Goal: Task Accomplishment & Management: Manage account settings

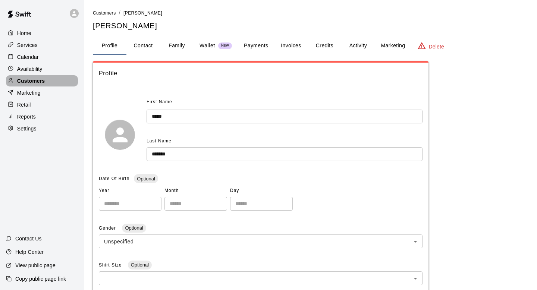
click at [29, 84] on p "Customers" at bounding box center [31, 80] width 28 height 7
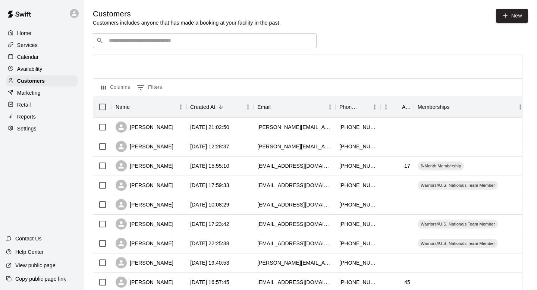
click at [266, 45] on div "​ ​" at bounding box center [205, 40] width 224 height 15
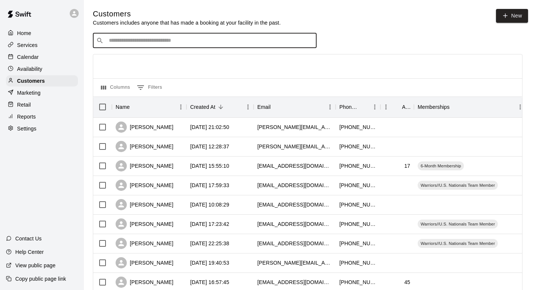
click at [37, 59] on p "Calendar" at bounding box center [28, 56] width 22 height 7
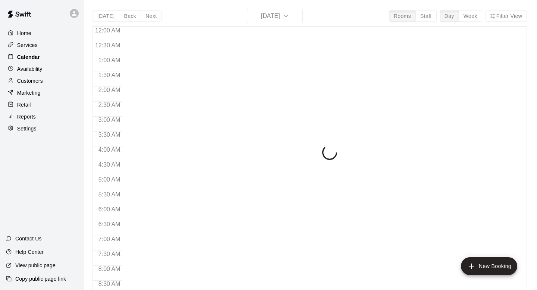
scroll to position [356, 0]
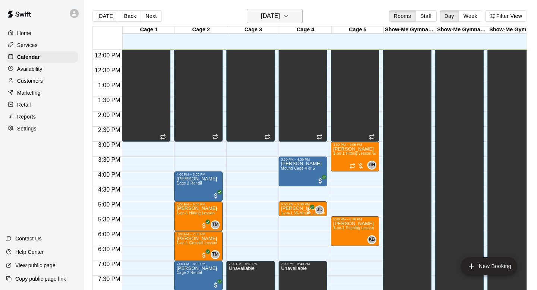
click at [267, 18] on h6 "[DATE]" at bounding box center [270, 16] width 19 height 10
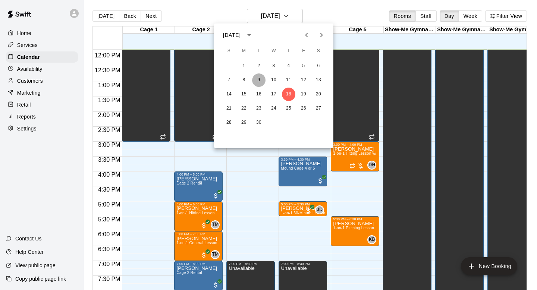
click at [259, 78] on button "9" at bounding box center [258, 79] width 13 height 13
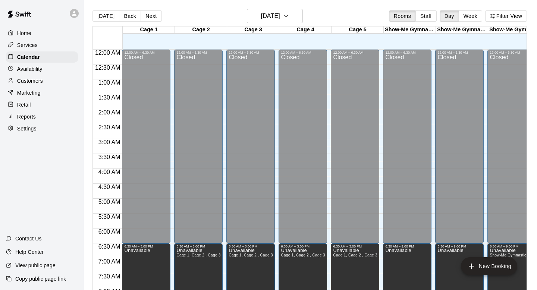
scroll to position [282, 0]
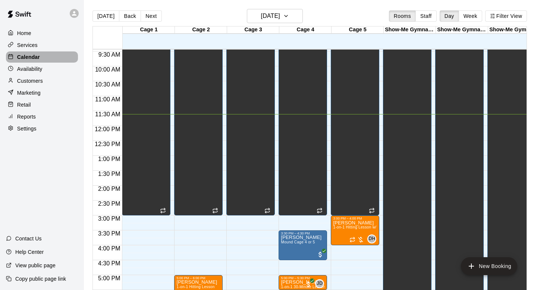
click at [35, 57] on p "Calendar" at bounding box center [28, 56] width 23 height 7
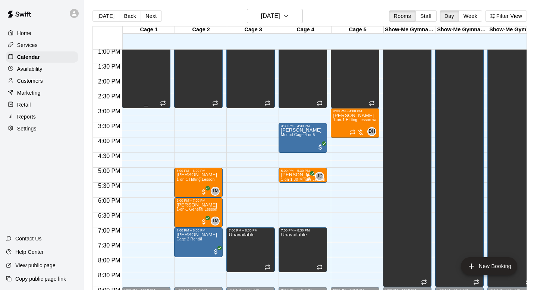
scroll to position [389, 0]
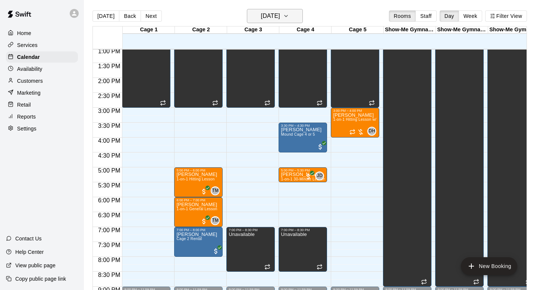
click at [280, 21] on h6 "[DATE]" at bounding box center [270, 16] width 19 height 10
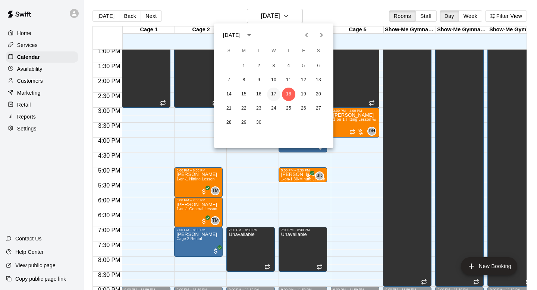
click at [272, 90] on button "17" at bounding box center [273, 94] width 13 height 13
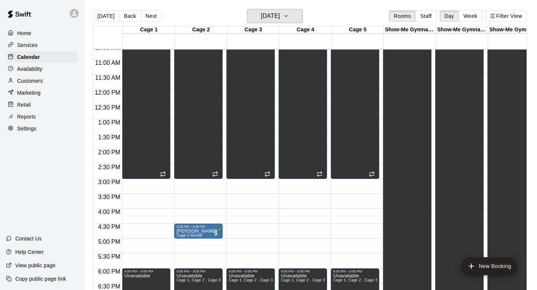
scroll to position [310, 0]
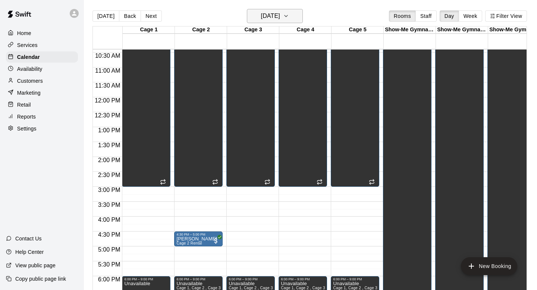
click at [263, 13] on h6 "[DATE]" at bounding box center [270, 16] width 19 height 10
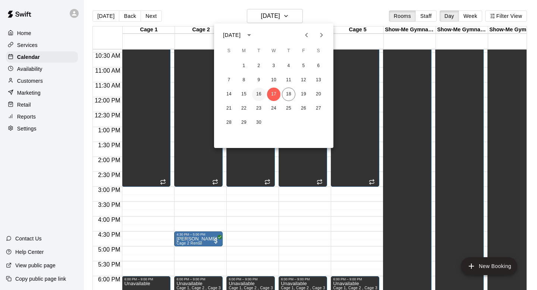
click at [259, 93] on button "16" at bounding box center [258, 94] width 13 height 13
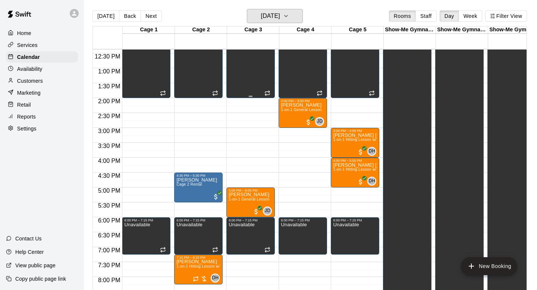
scroll to position [374, 0]
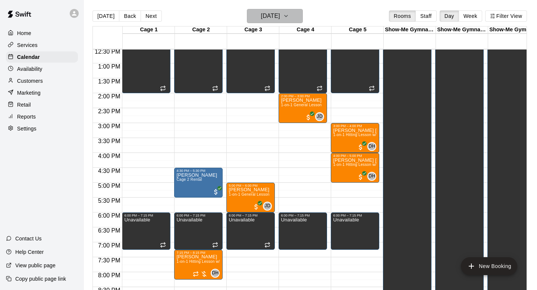
click at [266, 13] on h6 "[DATE]" at bounding box center [270, 16] width 19 height 10
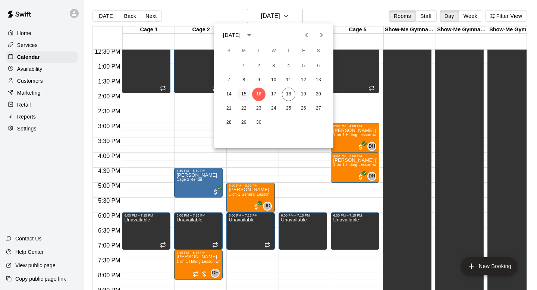
click at [246, 92] on button "15" at bounding box center [243, 94] width 13 height 13
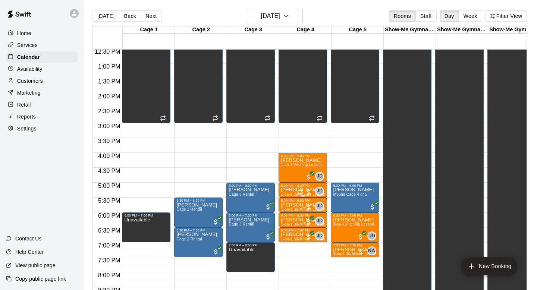
click at [291, 190] on p "[PERSON_NAME]" at bounding box center [303, 190] width 44 height 0
click at [290, 213] on img "edit" at bounding box center [289, 216] width 9 height 9
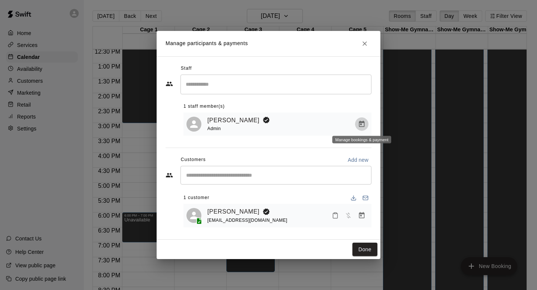
click at [357, 126] on button "Manage bookings & payment" at bounding box center [361, 124] width 13 height 13
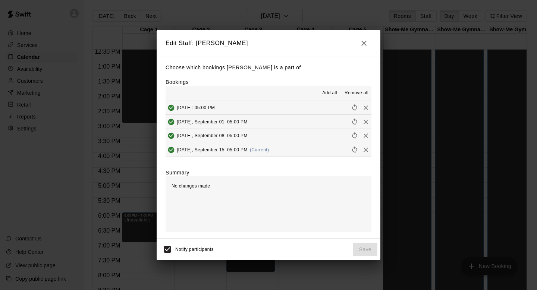
click at [360, 25] on div "Edit Staff: [PERSON_NAME] Choose which bookings [PERSON_NAME] is a part of Book…" at bounding box center [268, 145] width 537 height 290
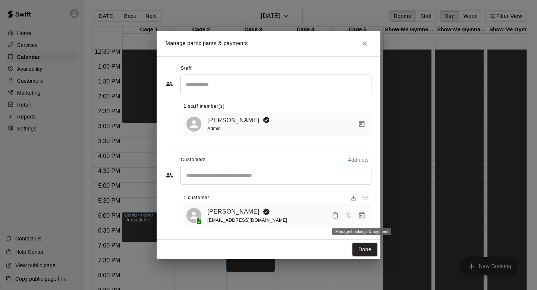
click at [362, 217] on icon "Manage bookings & payment" at bounding box center [361, 215] width 7 height 7
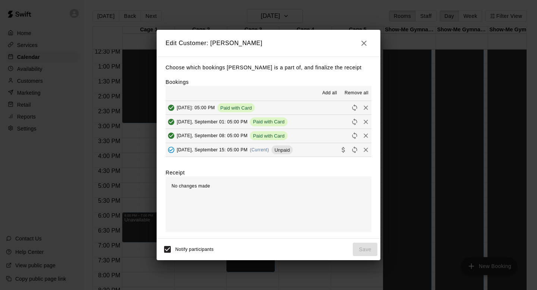
click at [310, 150] on button "[DATE], September 15: 05:00 PM (Current) Unpaid" at bounding box center [269, 150] width 206 height 14
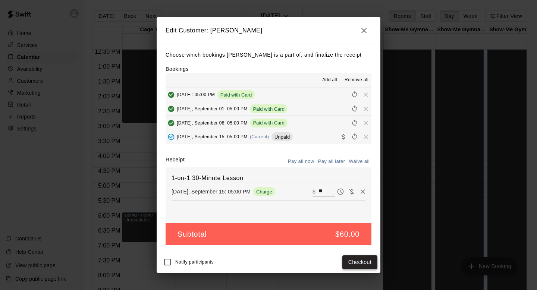
click at [348, 258] on button "Checkout" at bounding box center [359, 263] width 35 height 14
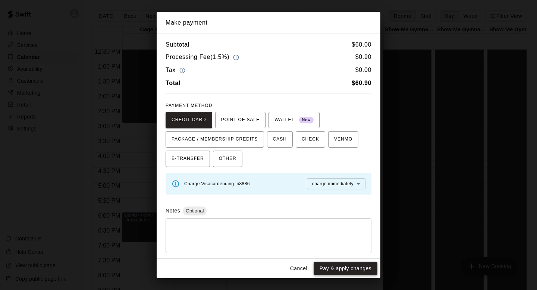
click at [344, 266] on button "Pay & apply changes" at bounding box center [346, 269] width 64 height 14
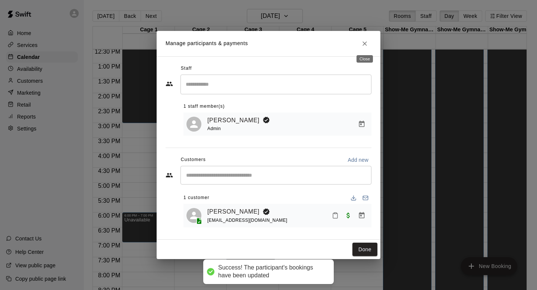
click at [365, 44] on icon "Close" at bounding box center [365, 43] width 4 height 4
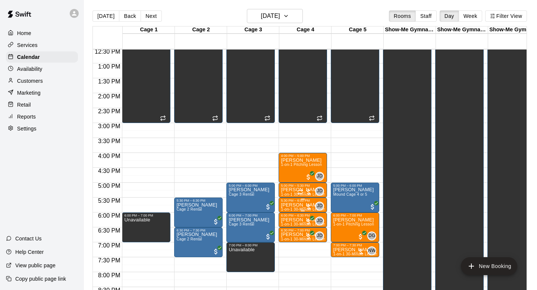
click at [292, 205] on p "[PERSON_NAME]" at bounding box center [303, 205] width 44 height 0
click at [288, 233] on img "edit" at bounding box center [289, 230] width 9 height 9
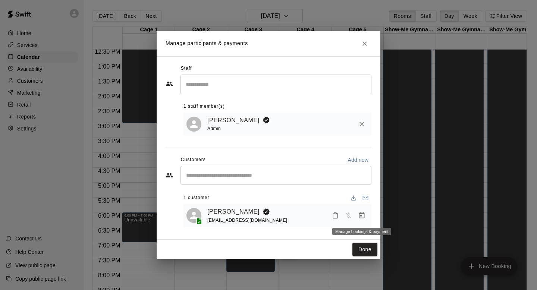
click at [364, 217] on icon "Manage bookings & payment" at bounding box center [361, 215] width 7 height 7
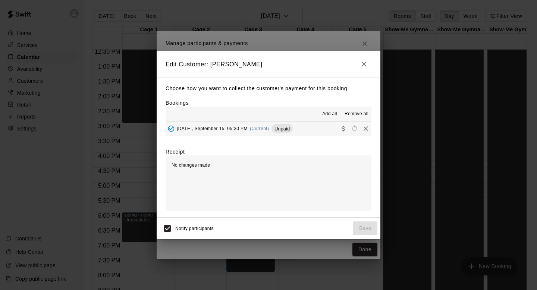
click at [314, 136] on div "Choose how you want to collect the customer's payment for this booking Bookings…" at bounding box center [269, 148] width 224 height 140
click at [316, 131] on button "[DATE], September 15: 05:30 PM (Current) Unpaid" at bounding box center [269, 129] width 206 height 14
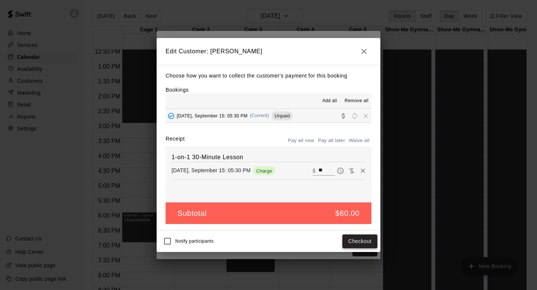
click at [346, 239] on button "Checkout" at bounding box center [359, 242] width 35 height 14
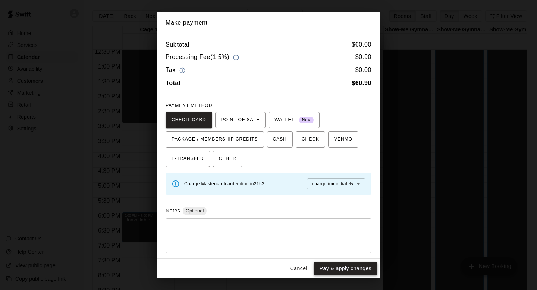
click at [350, 266] on button "Pay & apply changes" at bounding box center [346, 269] width 64 height 14
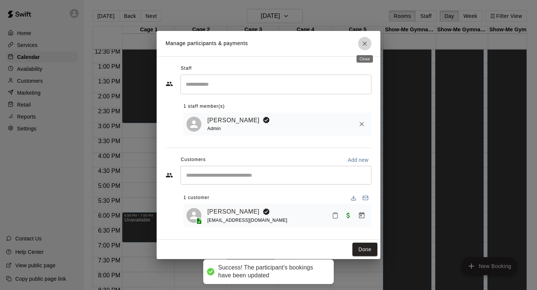
click at [364, 40] on icon "Close" at bounding box center [364, 43] width 7 height 7
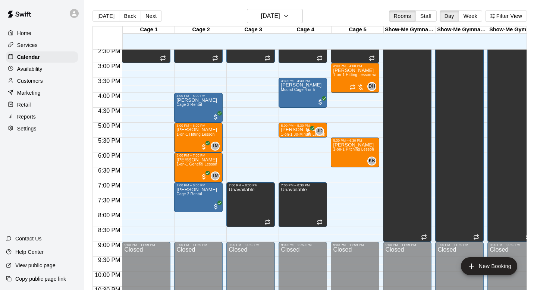
scroll to position [431, 0]
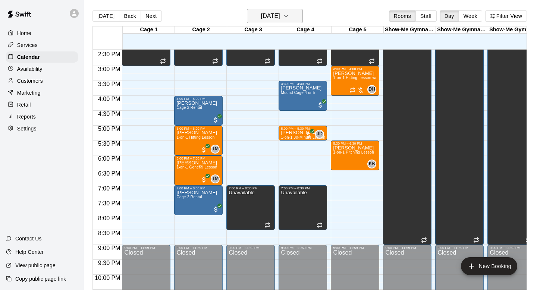
click at [268, 21] on h6 "[DATE]" at bounding box center [270, 16] width 19 height 10
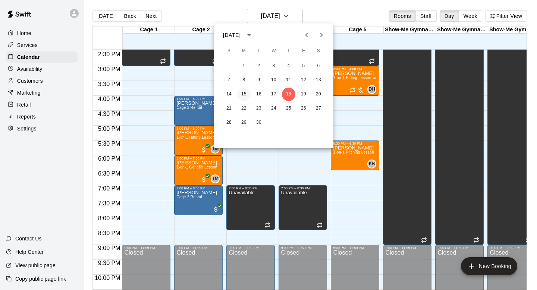
click at [243, 97] on button "15" at bounding box center [243, 94] width 13 height 13
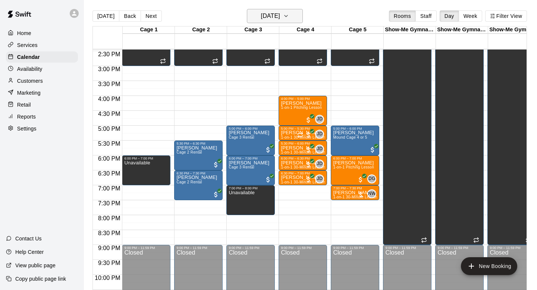
click at [272, 15] on h6 "[DATE]" at bounding box center [270, 16] width 19 height 10
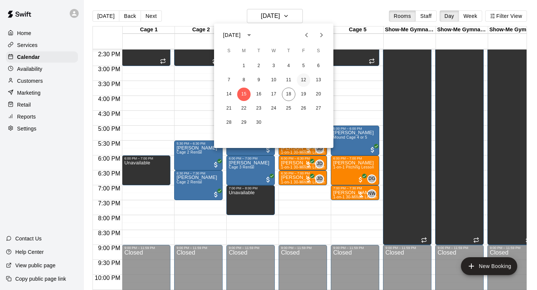
click at [306, 82] on button "12" at bounding box center [303, 79] width 13 height 13
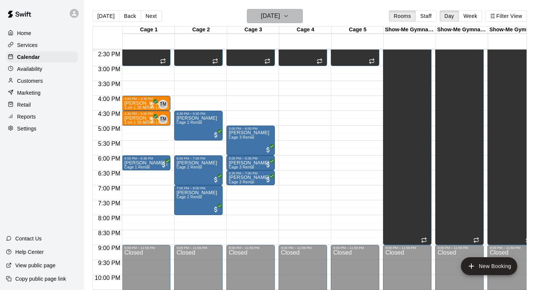
click at [273, 17] on h6 "Friday Sep 12" at bounding box center [270, 16] width 19 height 10
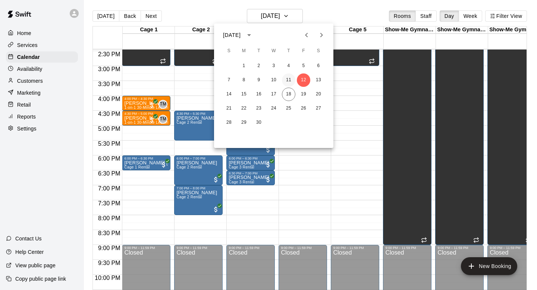
click at [291, 80] on button "11" at bounding box center [288, 79] width 13 height 13
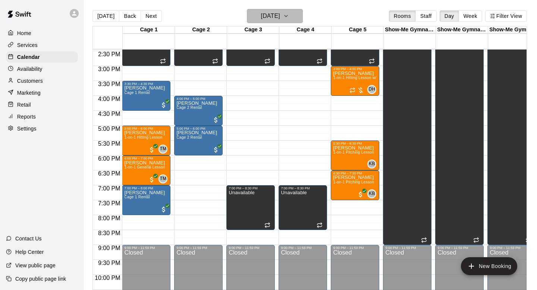
click at [279, 15] on h6 "Thursday Sep 11" at bounding box center [270, 16] width 19 height 10
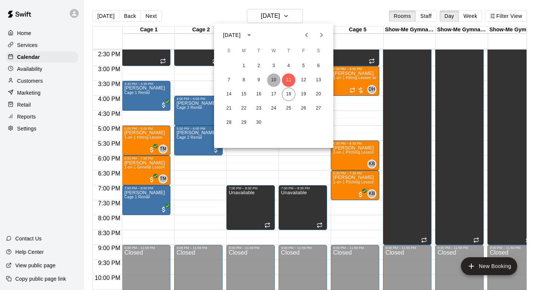
click at [276, 79] on button "10" at bounding box center [273, 79] width 13 height 13
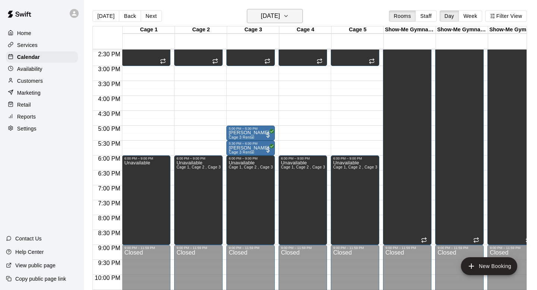
click at [263, 13] on h6 "Wednesday Sep 10" at bounding box center [270, 16] width 19 height 10
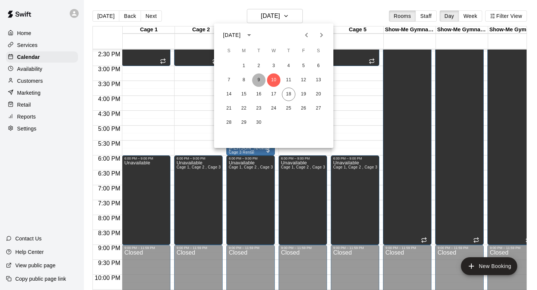
click at [260, 84] on button "9" at bounding box center [258, 79] width 13 height 13
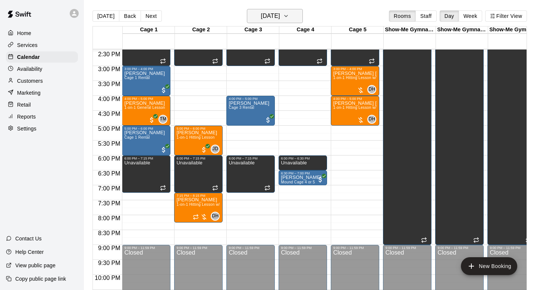
click at [273, 13] on h6 "Tuesday Sep 09" at bounding box center [270, 16] width 19 height 10
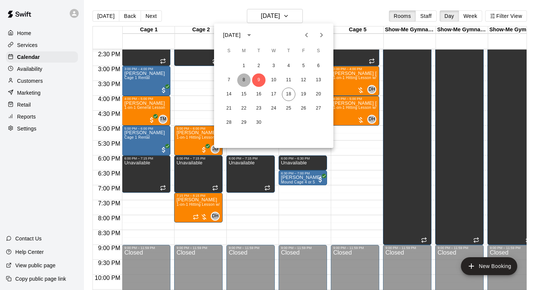
click at [240, 79] on button "8" at bounding box center [243, 79] width 13 height 13
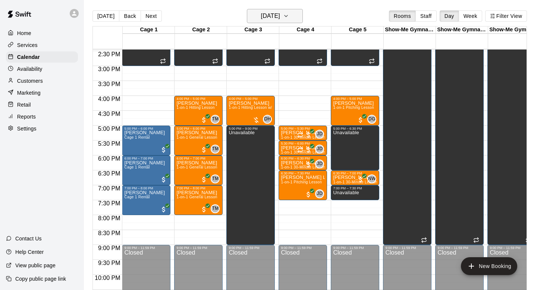
click at [256, 21] on button "Monday Sep 08" at bounding box center [275, 16] width 56 height 14
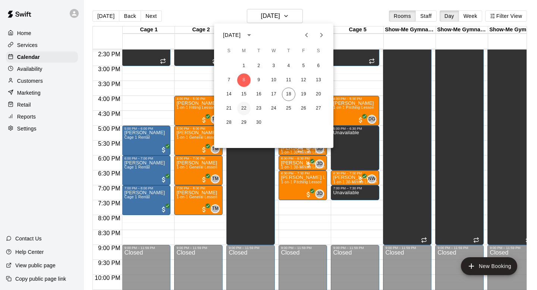
click at [244, 107] on button "22" at bounding box center [243, 108] width 13 height 13
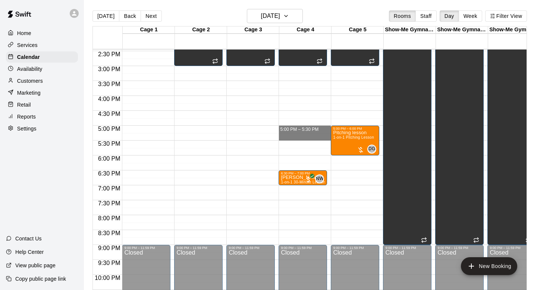
drag, startPoint x: 296, startPoint y: 129, endPoint x: 296, endPoint y: 138, distance: 9.0
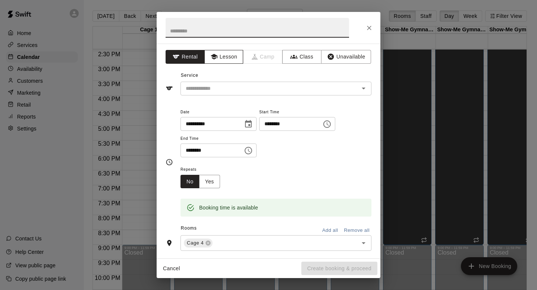
click at [228, 60] on button "Lesson" at bounding box center [223, 57] width 39 height 14
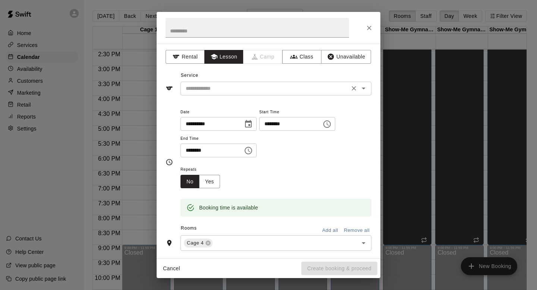
click at [226, 82] on div "​" at bounding box center [276, 89] width 191 height 14
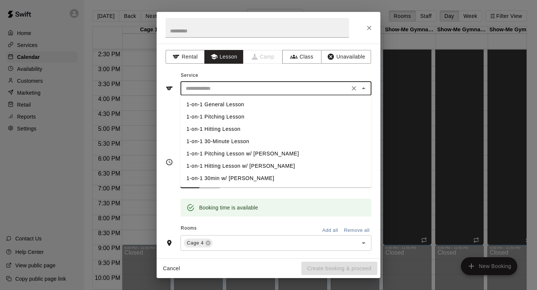
click at [226, 135] on li "1-on-1 30-Minute Lesson" at bounding box center [276, 141] width 191 height 12
type input "**********"
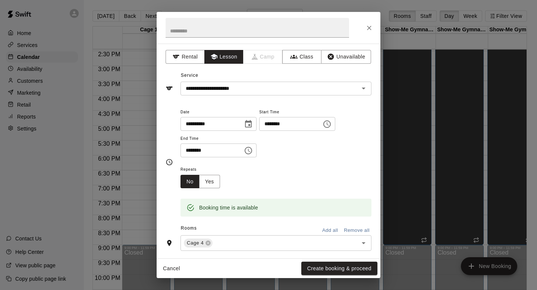
click at [226, 135] on span "End Time" at bounding box center [219, 139] width 76 height 10
click at [331, 267] on button "Create booking & proceed" at bounding box center [339, 269] width 76 height 14
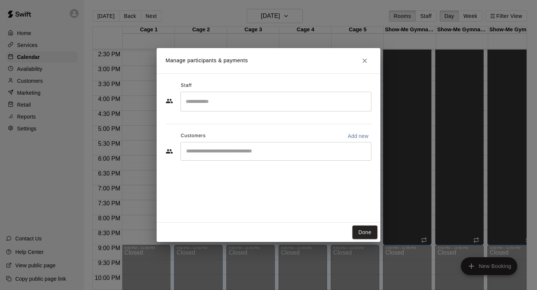
click at [255, 110] on div "​" at bounding box center [276, 102] width 191 height 20
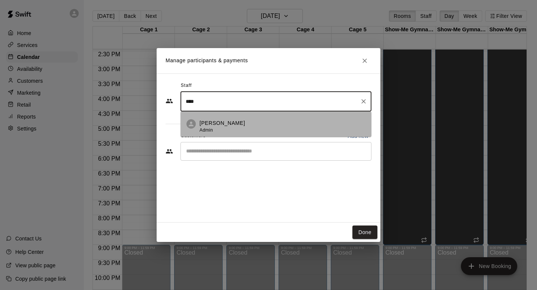
click at [231, 125] on p "[PERSON_NAME]" at bounding box center [223, 123] width 46 height 8
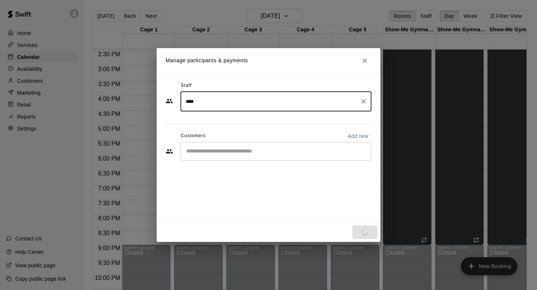
type input "****"
click at [241, 154] on div "Staff **** ​ Customers Add new ​" at bounding box center [269, 124] width 206 height 88
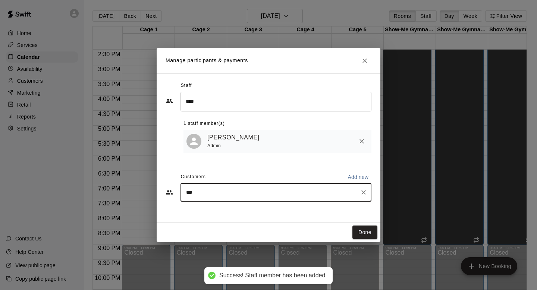
type input "****"
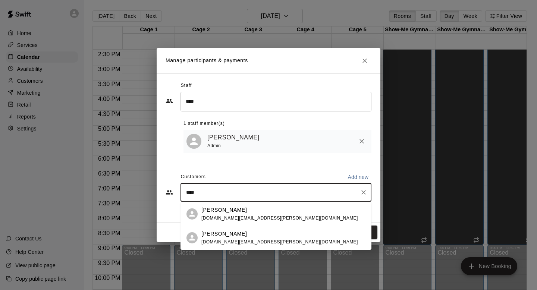
click at [237, 214] on div "Bryce Bond bryce.a.bond@gmail.com" at bounding box center [279, 214] width 157 height 16
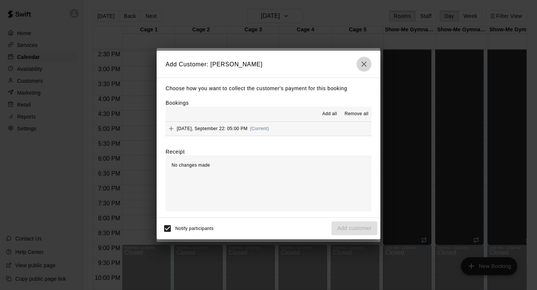
click at [361, 65] on icon "button" at bounding box center [364, 64] width 9 height 9
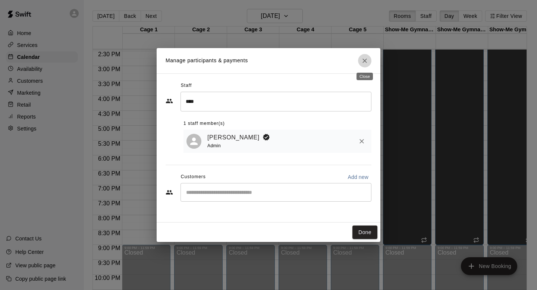
click at [362, 56] on button "Close" at bounding box center [364, 60] width 13 height 13
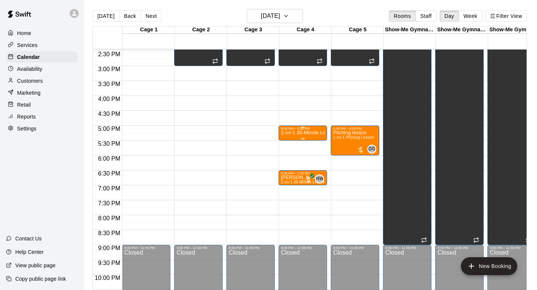
click at [299, 133] on p "1-on-1 30-Minute Lesson" at bounding box center [303, 133] width 44 height 0
drag, startPoint x: 284, startPoint y: 160, endPoint x: 286, endPoint y: 153, distance: 7.1
click at [286, 153] on button "edit" at bounding box center [288, 158] width 15 height 15
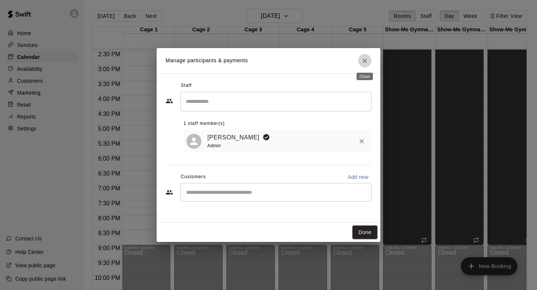
click at [366, 59] on icon "Close" at bounding box center [365, 61] width 4 height 4
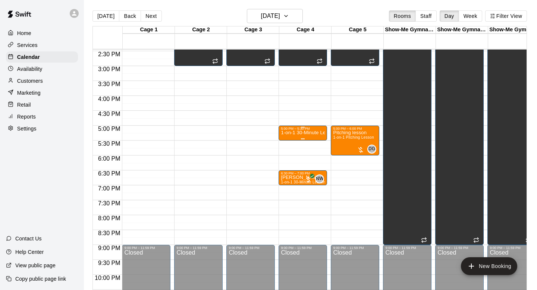
click at [289, 133] on p "1-on-1 30-Minute Lesson" at bounding box center [303, 133] width 44 height 0
click at [285, 143] on icon "edit" at bounding box center [288, 141] width 9 height 9
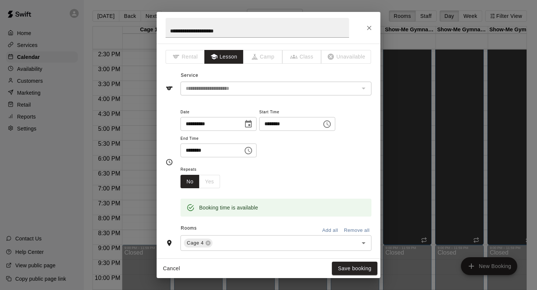
click at [213, 185] on div "No Yes" at bounding box center [201, 182] width 40 height 14
click at [167, 270] on button "Cancel" at bounding box center [172, 269] width 24 height 14
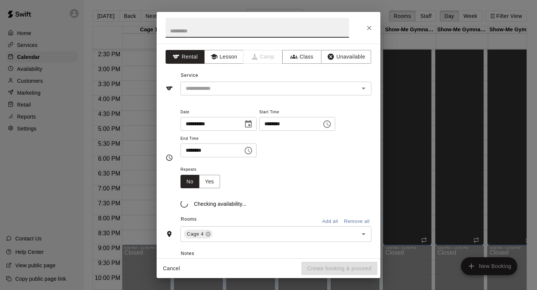
click at [305, 137] on div "**********" at bounding box center [276, 132] width 191 height 50
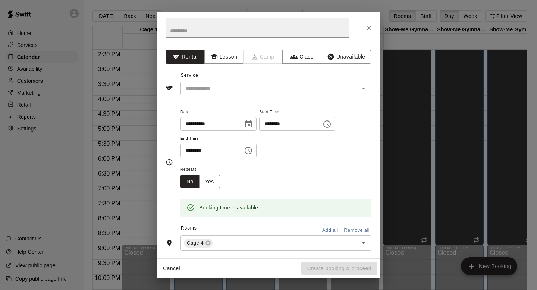
click at [369, 21] on div at bounding box center [269, 28] width 224 height 32
click at [164, 272] on button "Cancel" at bounding box center [172, 269] width 24 height 14
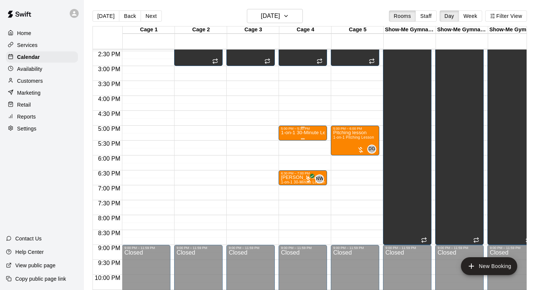
click at [304, 133] on p "1-on-1 30-Minute Lesson" at bounding box center [303, 133] width 44 height 0
click at [284, 180] on icon "delete" at bounding box center [288, 176] width 9 height 9
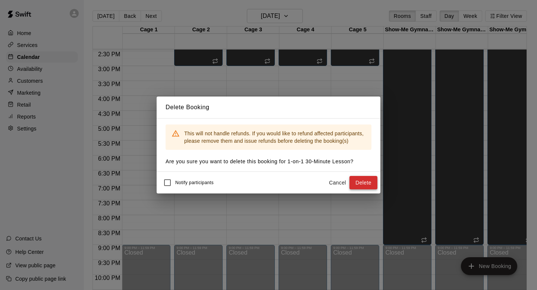
click at [356, 182] on button "Delete" at bounding box center [364, 183] width 28 height 14
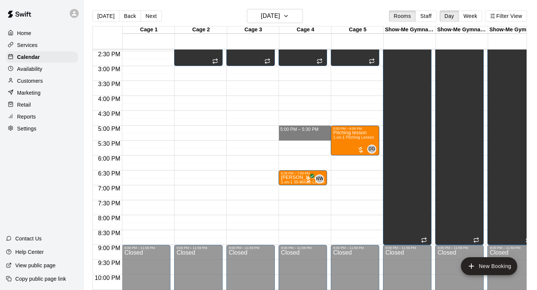
drag, startPoint x: 298, startPoint y: 128, endPoint x: 298, endPoint y: 138, distance: 10.8
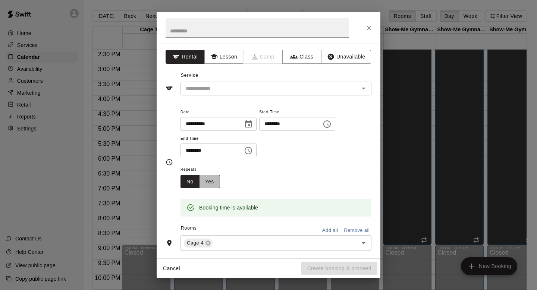
click at [219, 181] on button "Yes" at bounding box center [209, 182] width 21 height 14
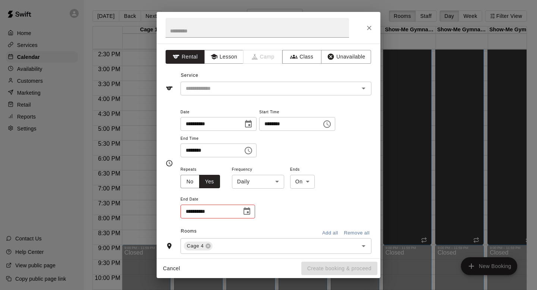
click at [259, 184] on body "Home Services Calendar Availability Customers Marketing Retail Reports Settings…" at bounding box center [268, 151] width 537 height 302
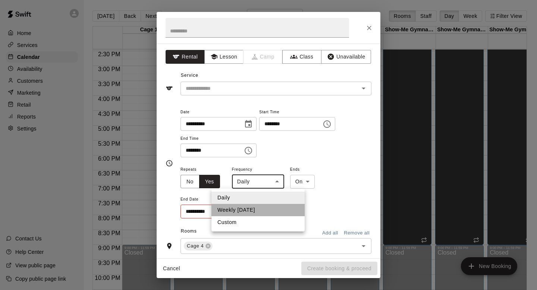
click at [257, 209] on li "Weekly on Monday" at bounding box center [258, 210] width 93 height 12
type input "******"
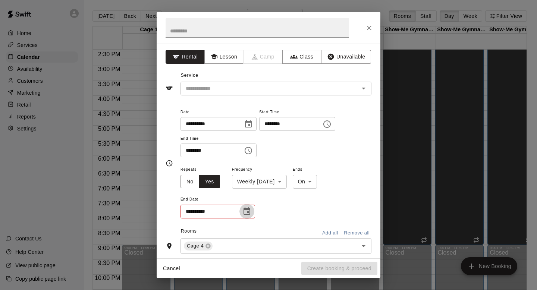
click at [245, 212] on icon "Choose date" at bounding box center [246, 211] width 9 height 9
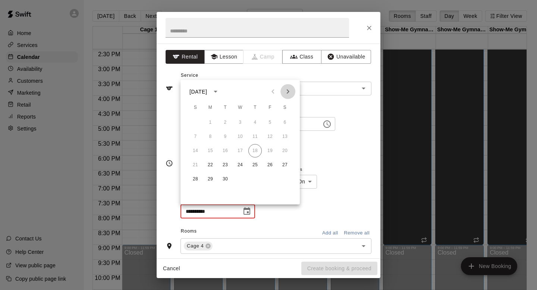
click at [286, 86] on button "Next month" at bounding box center [288, 91] width 15 height 15
click at [271, 93] on icon "Previous month" at bounding box center [273, 91] width 9 height 9
click at [291, 90] on icon "Next month" at bounding box center [288, 91] width 9 height 9
click at [212, 165] on button "20" at bounding box center [210, 165] width 13 height 13
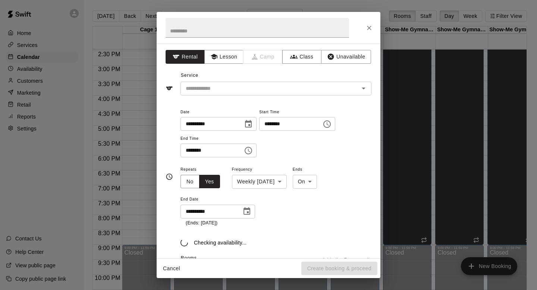
type input "**********"
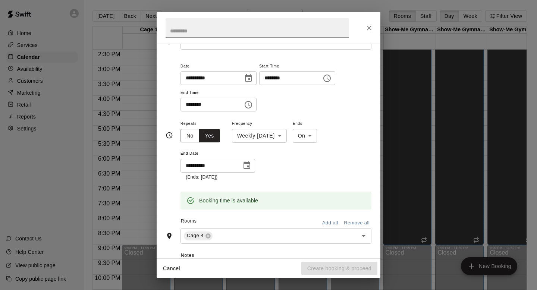
scroll to position [0, 0]
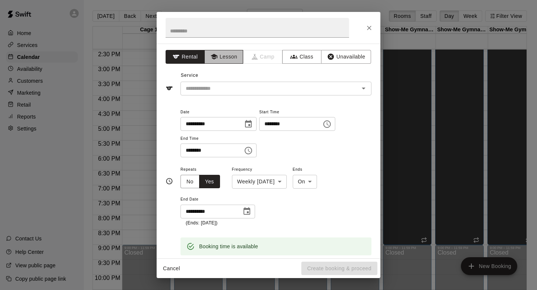
click at [232, 61] on button "Lesson" at bounding box center [223, 57] width 39 height 14
click at [231, 87] on input "text" at bounding box center [265, 88] width 165 height 9
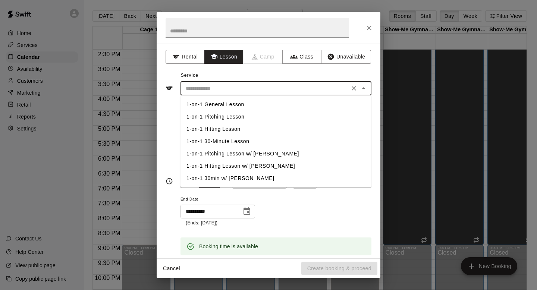
click at [231, 140] on li "1-on-1 30-Minute Lesson" at bounding box center [276, 141] width 191 height 12
type input "**********"
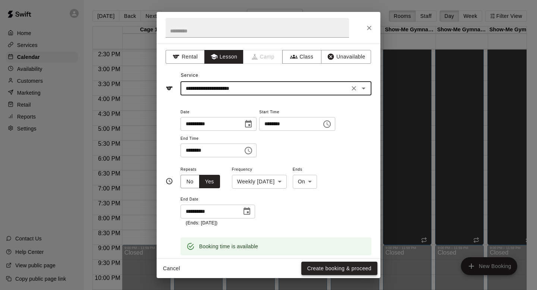
click at [338, 268] on button "Create booking & proceed" at bounding box center [339, 269] width 76 height 14
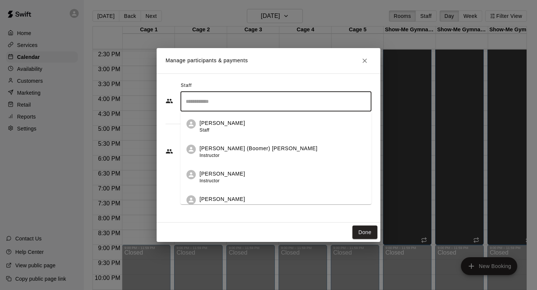
click at [239, 97] on input "Search staff" at bounding box center [276, 101] width 184 height 13
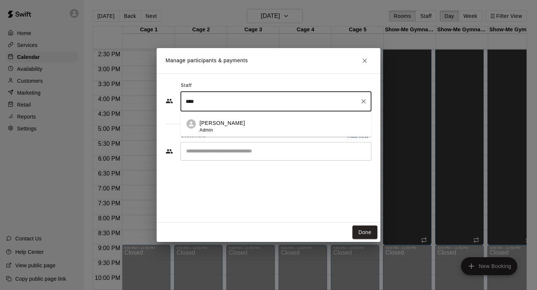
click at [240, 122] on div "Jake Deakins Admin" at bounding box center [283, 126] width 166 height 15
type input "****"
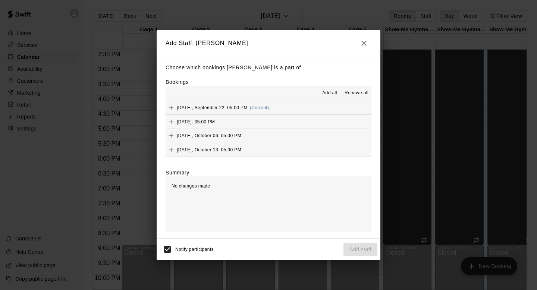
click at [320, 93] on button "Add all" at bounding box center [330, 93] width 24 height 12
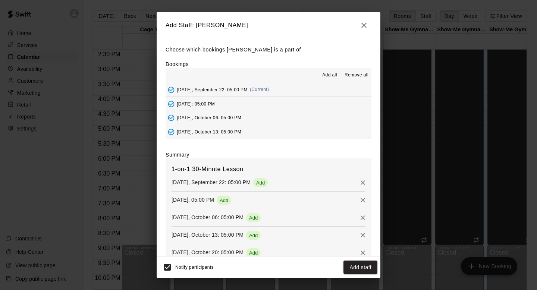
scroll to position [18, 0]
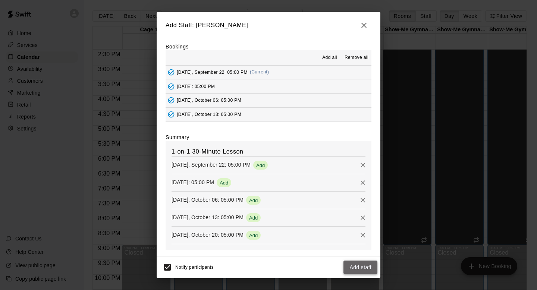
click at [356, 268] on button "Add staff" at bounding box center [361, 268] width 34 height 14
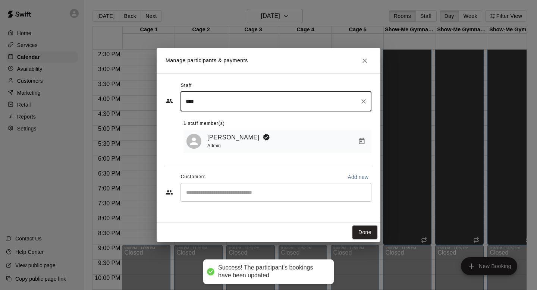
click at [240, 192] on input "Start typing to search customers..." at bounding box center [276, 192] width 184 height 7
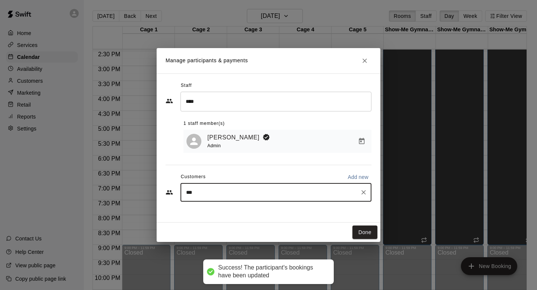
type input "****"
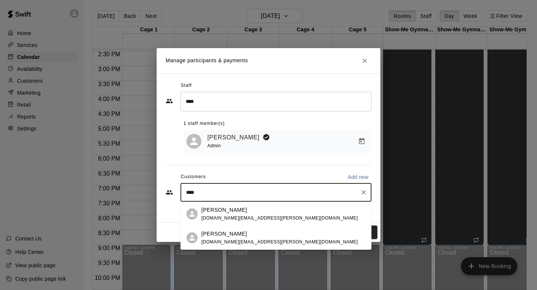
click at [218, 217] on span "bryce.a.bond@gmail.com" at bounding box center [279, 218] width 157 height 5
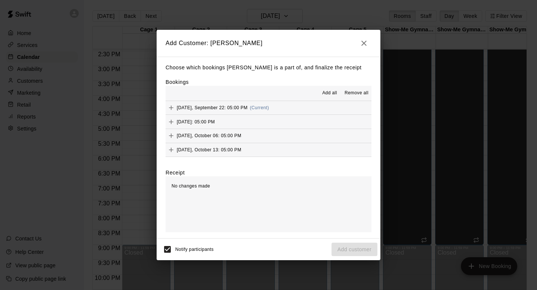
click at [331, 91] on span "Add all" at bounding box center [329, 93] width 15 height 7
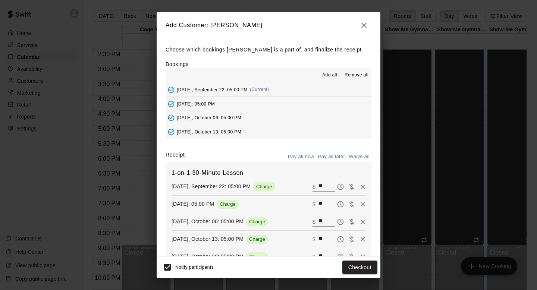
click at [335, 154] on button "Pay all later" at bounding box center [331, 157] width 31 height 12
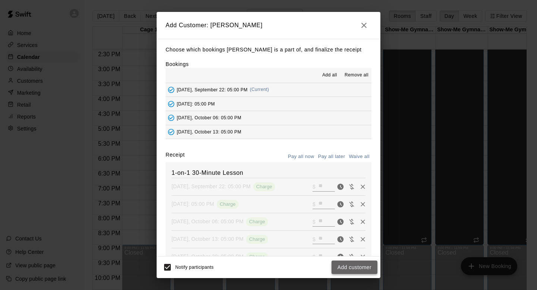
click at [363, 268] on button "Add customer" at bounding box center [355, 268] width 46 height 14
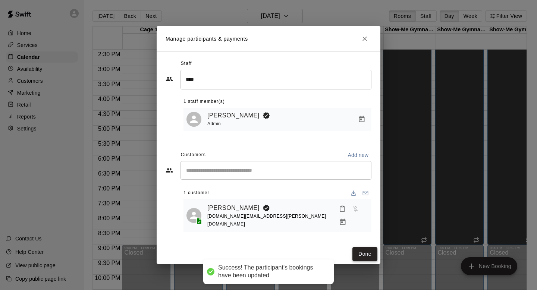
click at [363, 248] on button "Done" at bounding box center [365, 254] width 25 height 14
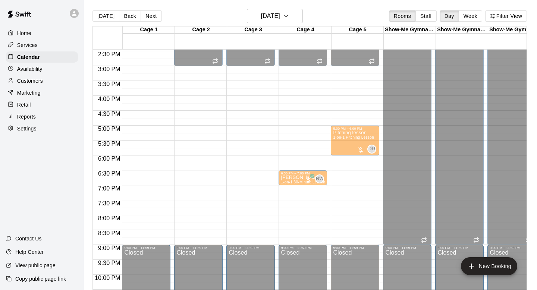
click at [302, 139] on div "5:00 PM – 5:30 PM Bryce Bond 1-on-1 30-Minute Lesson JD 0" at bounding box center [303, 133] width 44 height 13
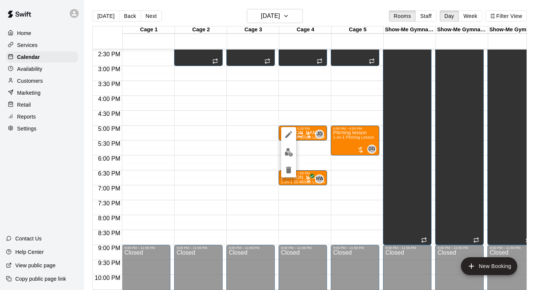
click at [308, 148] on div at bounding box center [268, 145] width 537 height 290
drag, startPoint x: 301, startPoint y: 144, endPoint x: 301, endPoint y: 155, distance: 11.2
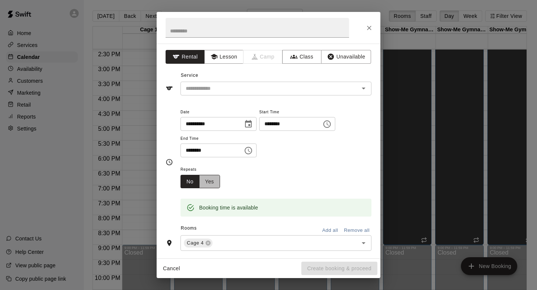
click at [212, 181] on button "Yes" at bounding box center [209, 182] width 21 height 14
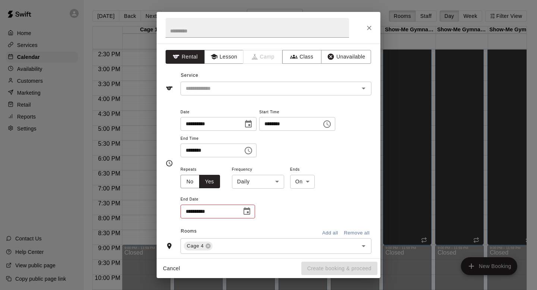
click at [258, 185] on body "Home Services Calendar Availability Customers Marketing Retail Reports Settings…" at bounding box center [268, 151] width 537 height 302
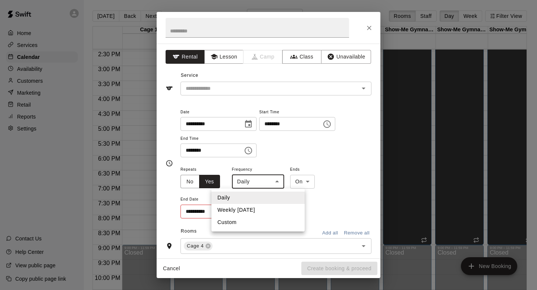
click at [246, 210] on li "Weekly on Monday" at bounding box center [258, 210] width 93 height 12
type input "******"
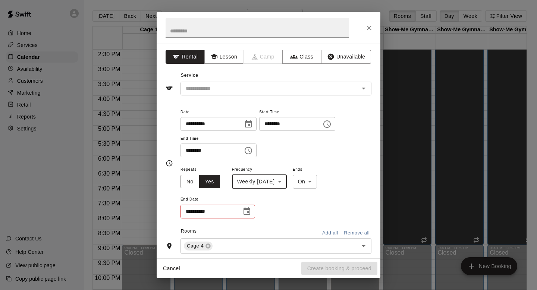
click at [210, 214] on input "**********" at bounding box center [209, 212] width 56 height 14
click at [246, 213] on icon "Choose date" at bounding box center [246, 211] width 9 height 9
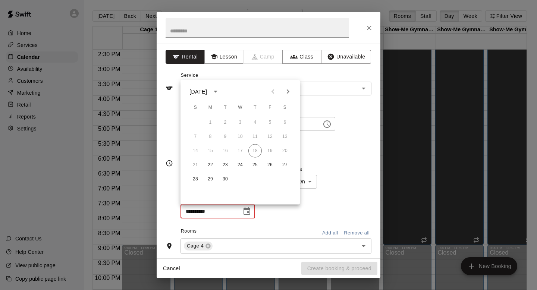
click at [289, 93] on icon "Next month" at bounding box center [288, 91] width 9 height 9
click at [210, 160] on button "20" at bounding box center [210, 165] width 13 height 13
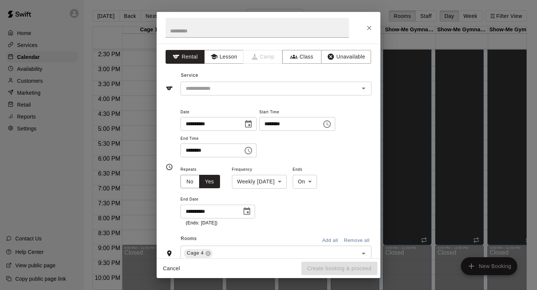
type input "**********"
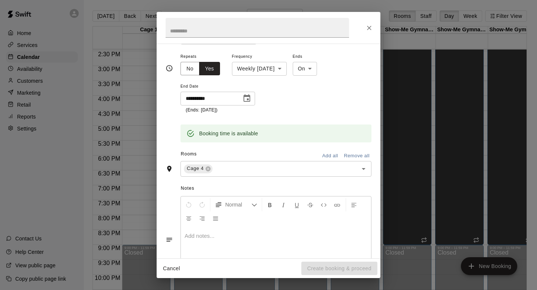
scroll to position [0, 0]
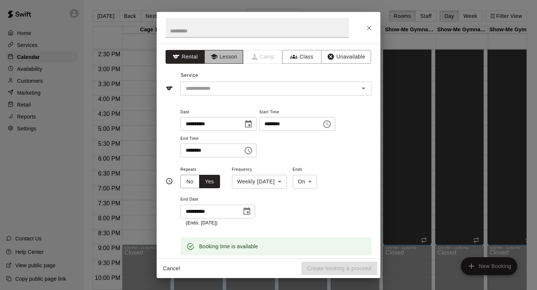
click at [228, 54] on button "Lesson" at bounding box center [223, 57] width 39 height 14
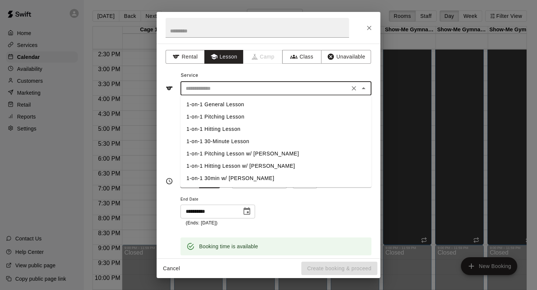
click at [219, 90] on input "text" at bounding box center [265, 88] width 165 height 9
click at [219, 138] on li "1-on-1 30-Minute Lesson" at bounding box center [276, 141] width 191 height 12
type input "**********"
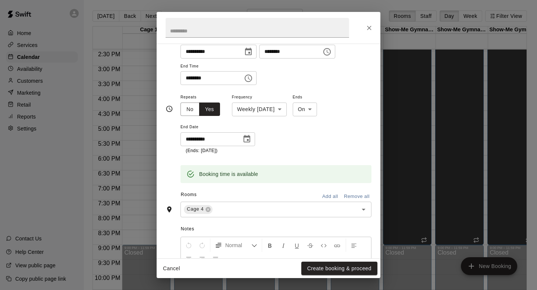
scroll to position [84, 0]
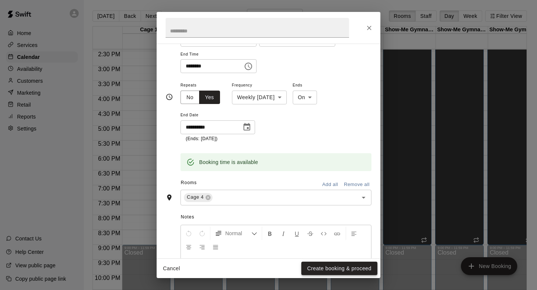
click at [338, 272] on button "Create booking & proceed" at bounding box center [339, 269] width 76 height 14
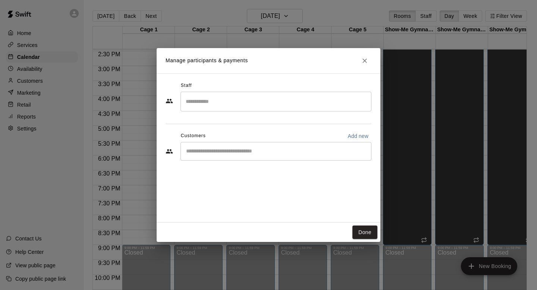
click at [252, 93] on div "​" at bounding box center [276, 102] width 191 height 20
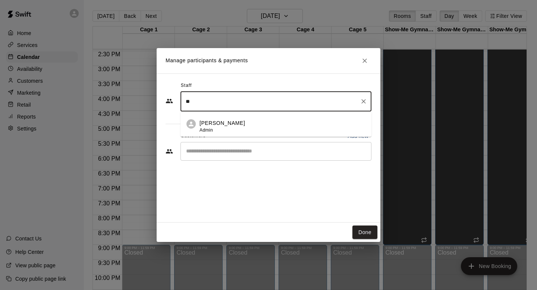
type input "**"
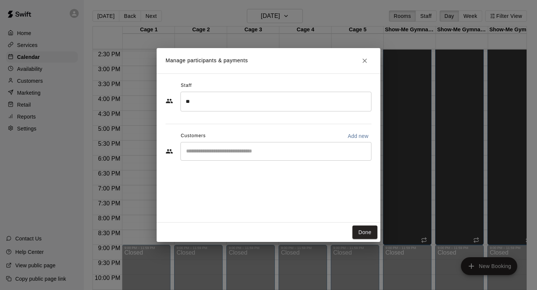
drag, startPoint x: 239, startPoint y: 141, endPoint x: 241, endPoint y: 127, distance: 14.4
click at [241, 127] on div "Staff ** ​ Customers Add new ​" at bounding box center [269, 124] width 206 height 88
click at [245, 105] on input "**" at bounding box center [270, 101] width 173 height 13
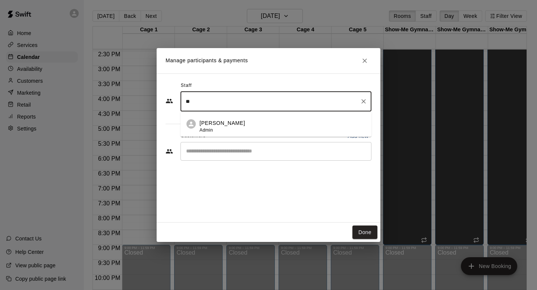
click at [245, 124] on div "Jake Deakins Admin" at bounding box center [283, 126] width 166 height 15
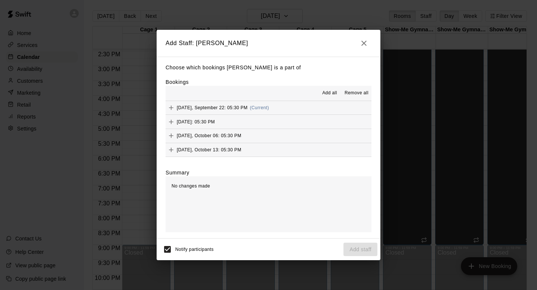
click at [329, 91] on span "Add all" at bounding box center [329, 93] width 15 height 7
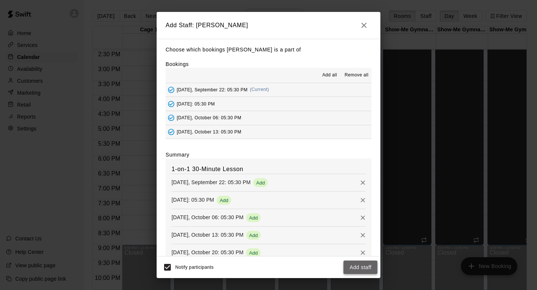
click at [363, 266] on button "Add staff" at bounding box center [361, 268] width 34 height 14
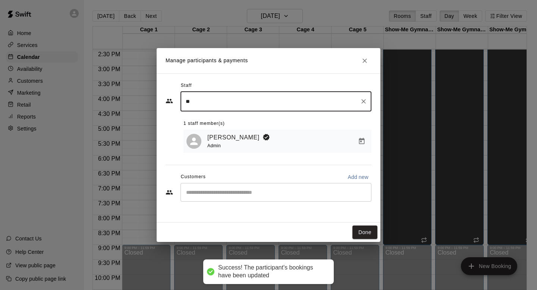
click at [237, 191] on input "Start typing to search customers..." at bounding box center [276, 192] width 184 height 7
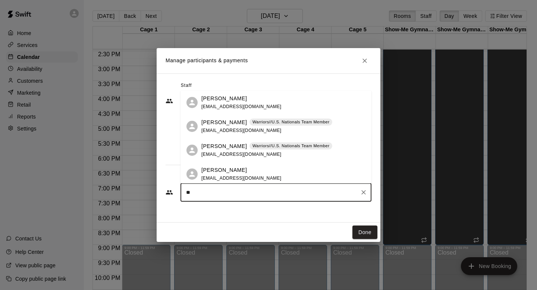
type input "*"
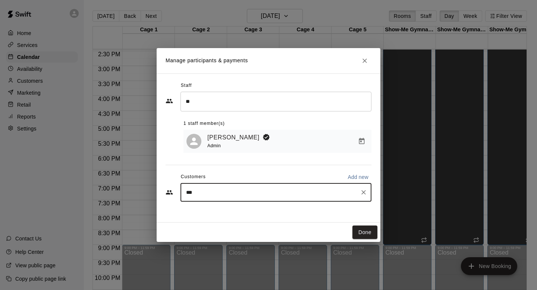
type input "****"
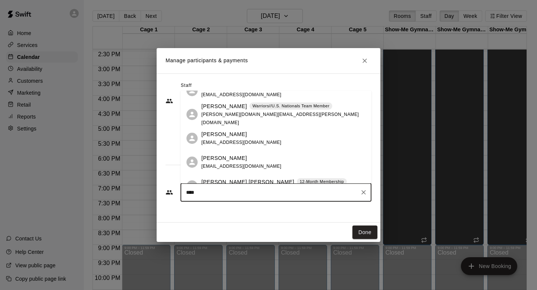
scroll to position [132, 0]
click at [229, 137] on p "[PERSON_NAME]" at bounding box center [224, 133] width 46 height 8
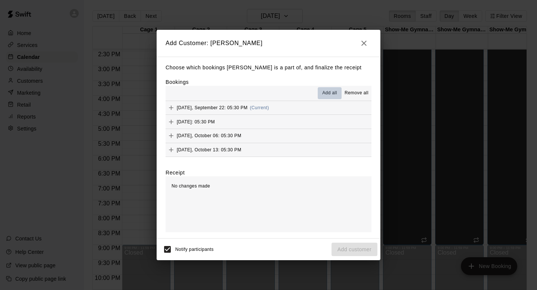
click at [325, 95] on span "Add all" at bounding box center [329, 93] width 15 height 7
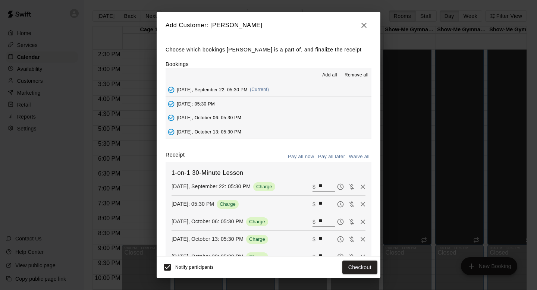
click at [338, 159] on button "Pay all later" at bounding box center [331, 157] width 31 height 12
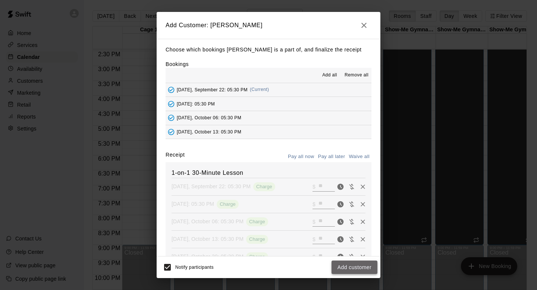
click at [359, 264] on button "Add customer" at bounding box center [355, 268] width 46 height 14
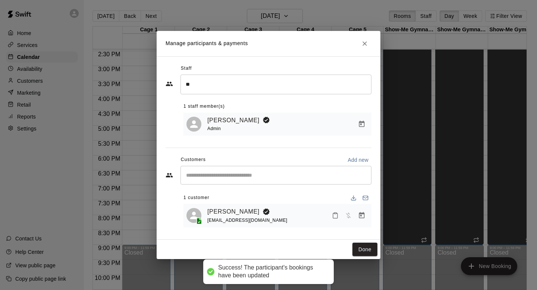
click at [369, 44] on button "Close" at bounding box center [364, 43] width 13 height 13
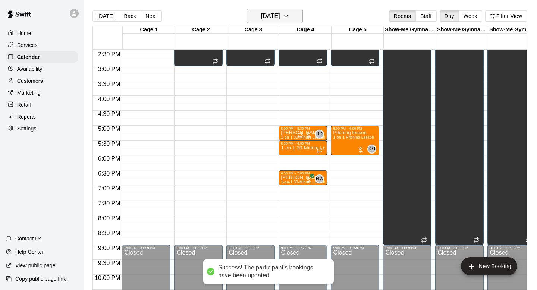
click at [278, 16] on h6 "Monday Sep 22" at bounding box center [270, 16] width 19 height 10
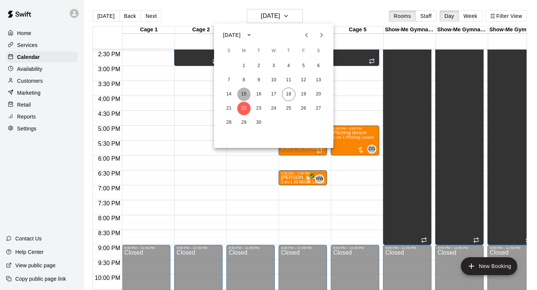
click at [242, 93] on button "15" at bounding box center [243, 94] width 13 height 13
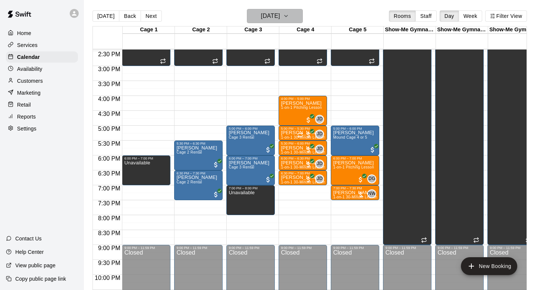
click at [279, 16] on h6 "[DATE]" at bounding box center [270, 16] width 19 height 10
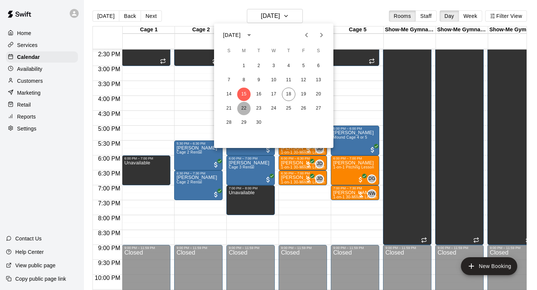
click at [243, 109] on button "22" at bounding box center [243, 108] width 13 height 13
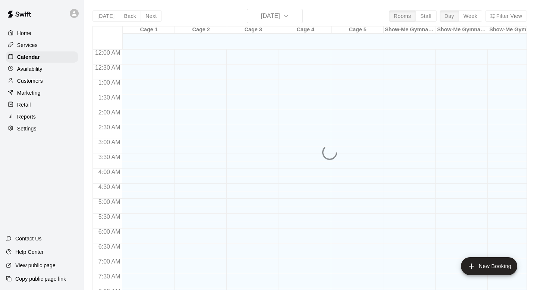
scroll to position [349, 0]
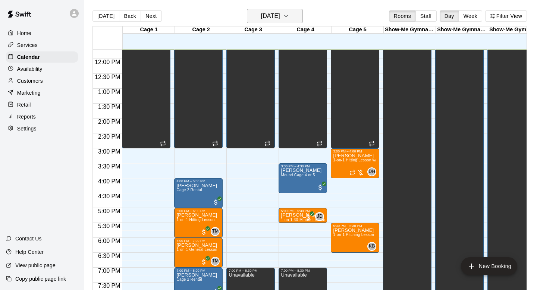
click at [267, 19] on h6 "[DATE]" at bounding box center [270, 16] width 19 height 10
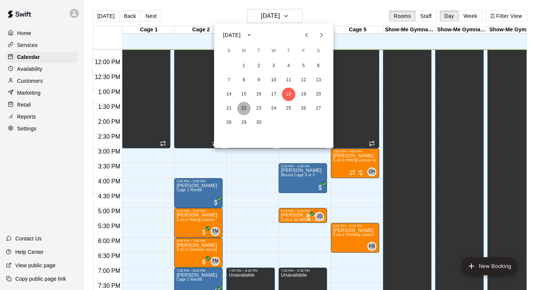
click at [247, 109] on button "22" at bounding box center [243, 108] width 13 height 13
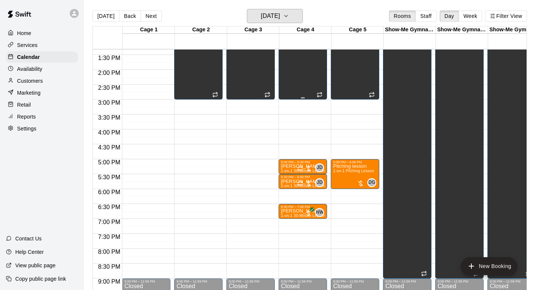
scroll to position [413, 0]
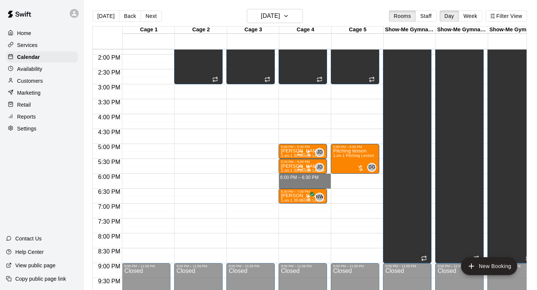
drag, startPoint x: 302, startPoint y: 178, endPoint x: 302, endPoint y: 185, distance: 7.8
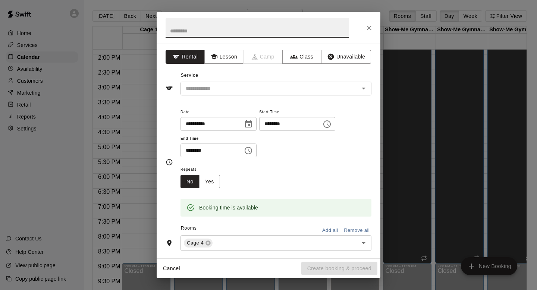
click at [280, 31] on input "text" at bounding box center [258, 28] width 184 height 20
click at [12, 78] on div "**********" at bounding box center [268, 145] width 537 height 290
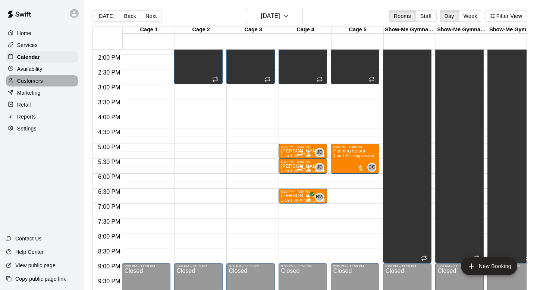
click at [23, 80] on p "Customers" at bounding box center [30, 80] width 26 height 7
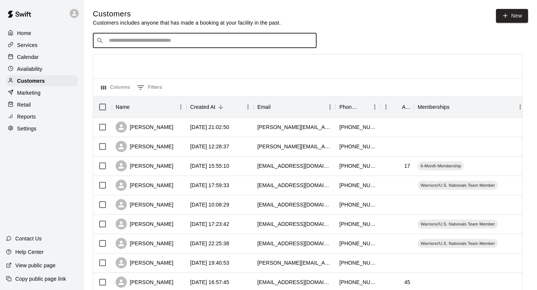
click at [170, 39] on input "Search customers by name or email" at bounding box center [210, 40] width 207 height 7
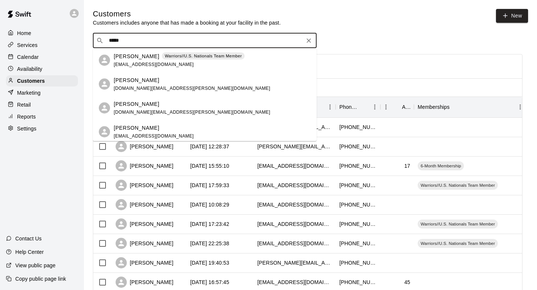
type input "*****"
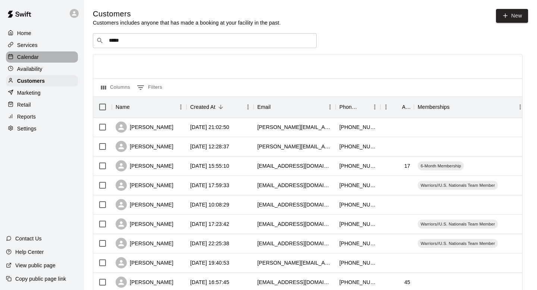
click at [33, 62] on div "Calendar" at bounding box center [42, 56] width 72 height 11
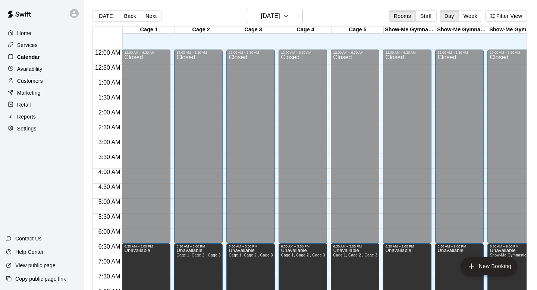
scroll to position [349, 0]
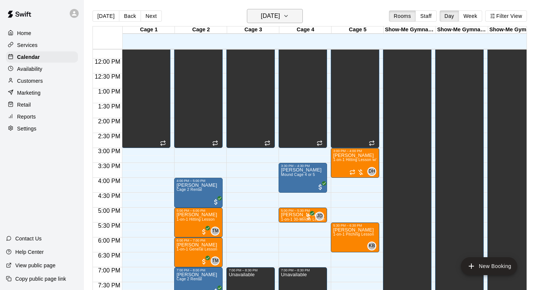
click at [261, 13] on h6 "[DATE]" at bounding box center [270, 16] width 19 height 10
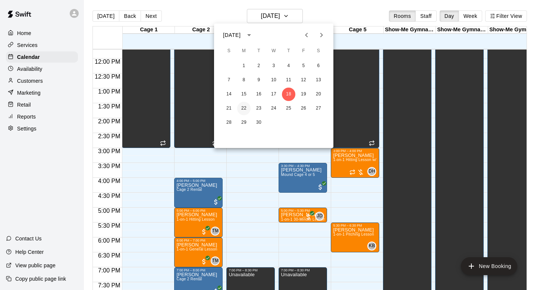
click at [244, 107] on button "22" at bounding box center [243, 108] width 13 height 13
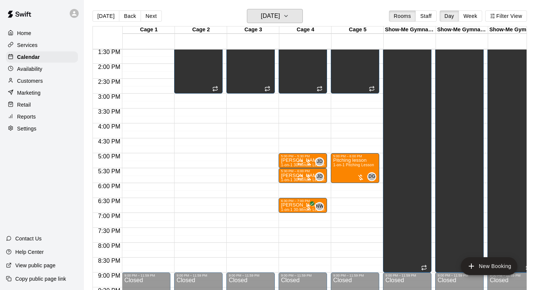
scroll to position [404, 0]
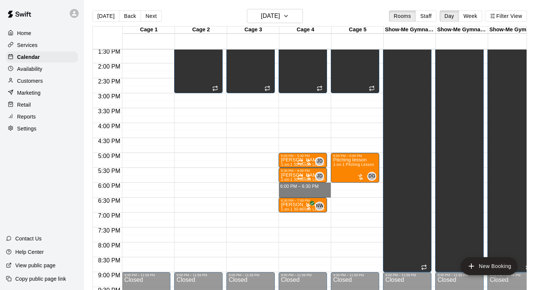
drag, startPoint x: 295, startPoint y: 184, endPoint x: 295, endPoint y: 194, distance: 10.1
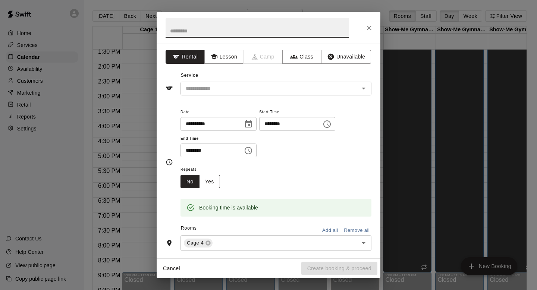
click at [214, 184] on button "Yes" at bounding box center [209, 182] width 21 height 14
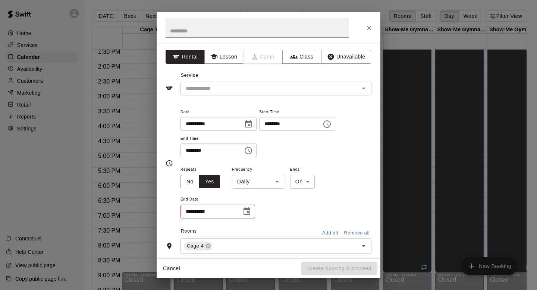
click at [262, 183] on body "Home Services Calendar Availability Customers Marketing Retail Reports Settings…" at bounding box center [268, 151] width 537 height 302
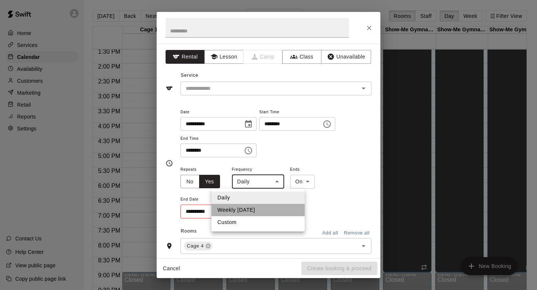
click at [253, 208] on li "Weekly on Monday" at bounding box center [258, 210] width 93 height 12
type input "******"
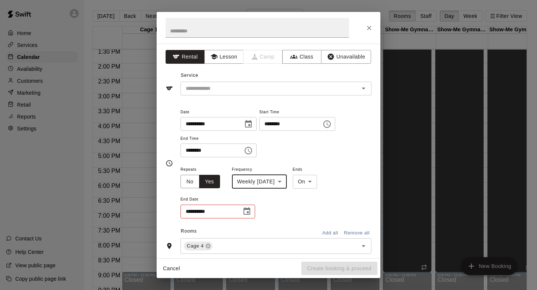
click at [234, 208] on input "**********" at bounding box center [209, 212] width 56 height 14
click at [246, 210] on icon "Choose date" at bounding box center [246, 211] width 9 height 9
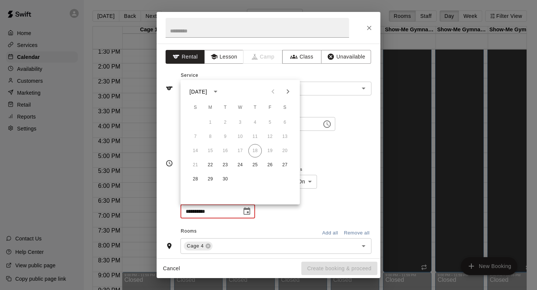
click at [284, 86] on button "Next month" at bounding box center [288, 91] width 15 height 15
click at [209, 160] on button "20" at bounding box center [210, 165] width 13 height 13
type input "**********"
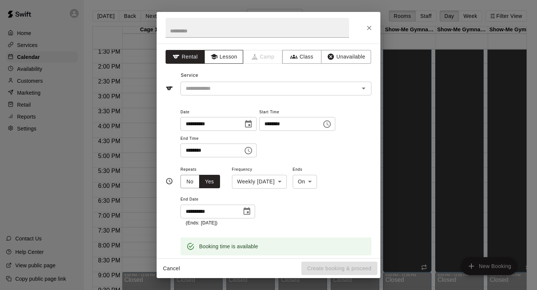
click at [227, 57] on button "Lesson" at bounding box center [223, 57] width 39 height 14
click at [226, 87] on input "text" at bounding box center [265, 88] width 165 height 9
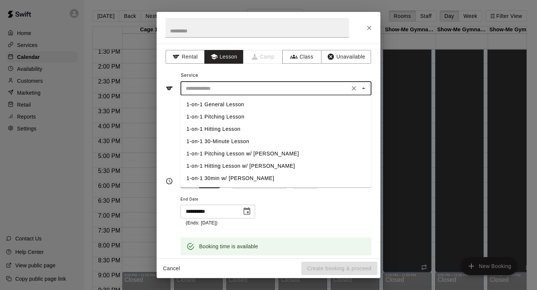
click at [222, 137] on li "1-on-1 30-Minute Lesson" at bounding box center [276, 141] width 191 height 12
type input "**********"
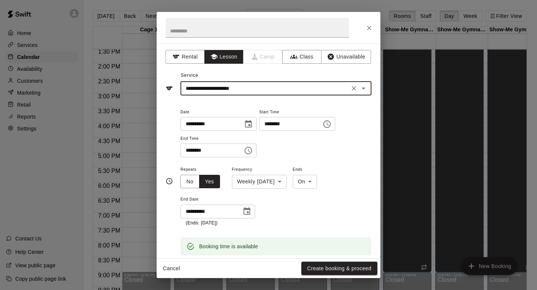
click at [232, 96] on div "**********" at bounding box center [269, 151] width 224 height 215
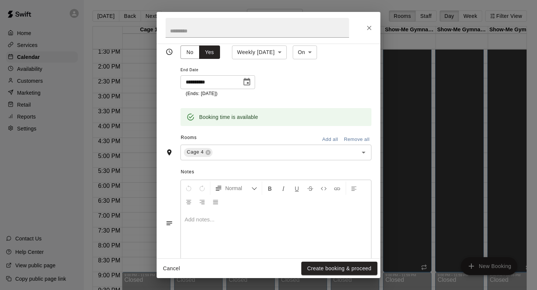
scroll to position [137, 0]
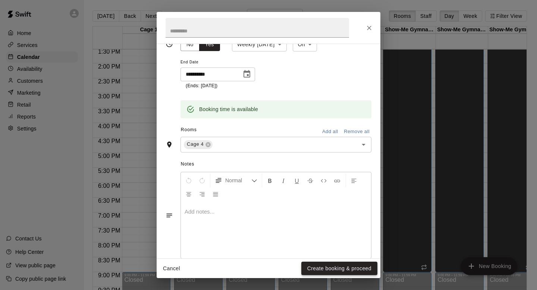
click at [323, 266] on button "Create booking & proceed" at bounding box center [339, 269] width 76 height 14
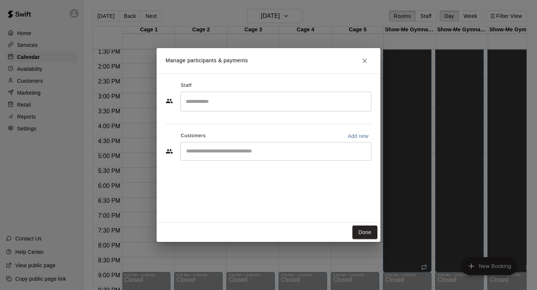
click at [216, 102] on input "Search staff" at bounding box center [276, 101] width 184 height 13
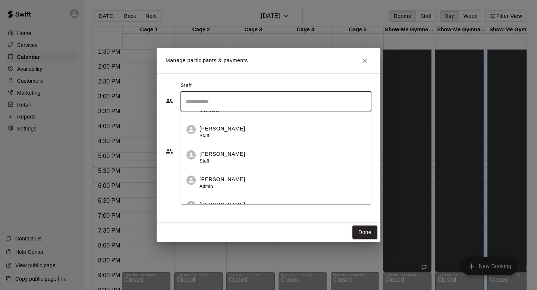
scroll to position [111, 0]
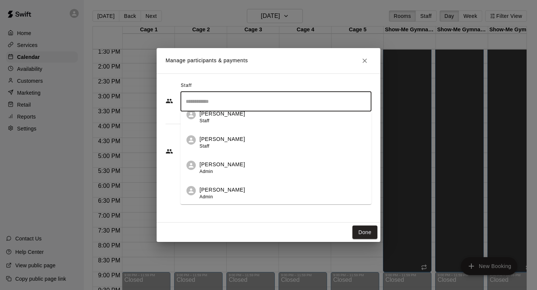
click at [220, 192] on p "[PERSON_NAME]" at bounding box center [223, 190] width 46 height 8
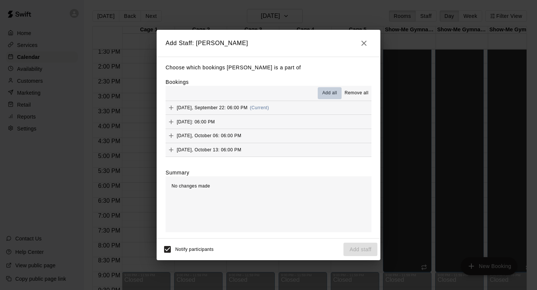
click at [334, 92] on span "Add all" at bounding box center [329, 93] width 15 height 7
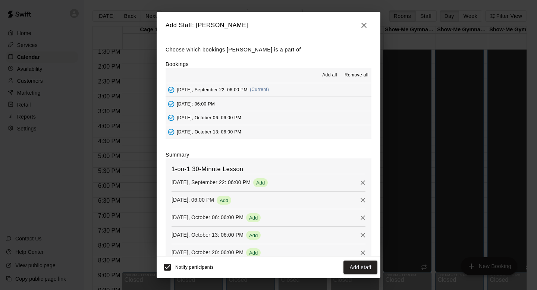
click at [207, 262] on div "Notify participants" at bounding box center [187, 268] width 54 height 16
click at [207, 266] on span "Notify participants" at bounding box center [194, 267] width 38 height 5
click at [353, 262] on button "Add staff" at bounding box center [361, 268] width 34 height 14
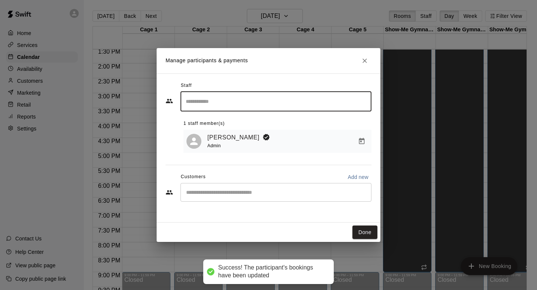
click at [228, 192] on input "Start typing to search customers..." at bounding box center [276, 192] width 184 height 7
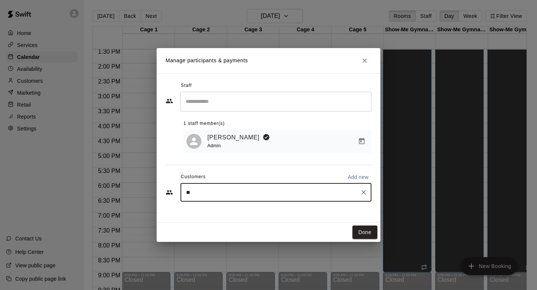
type input "*"
type input "*****"
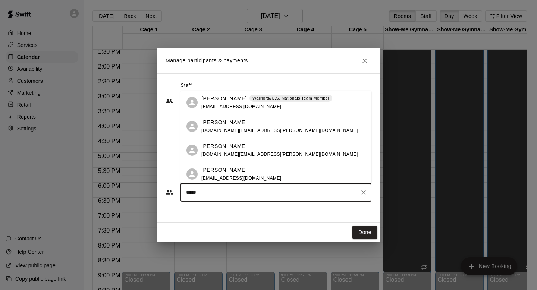
click at [231, 171] on p "Bryce Risenhoover" at bounding box center [224, 170] width 46 height 8
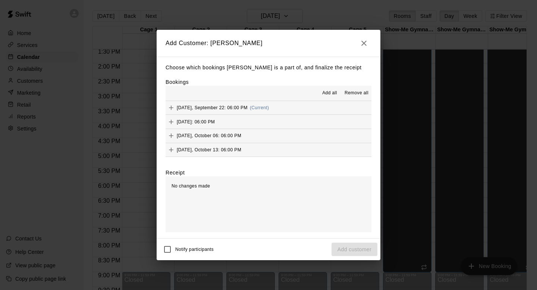
click at [329, 92] on span "Add all" at bounding box center [329, 93] width 15 height 7
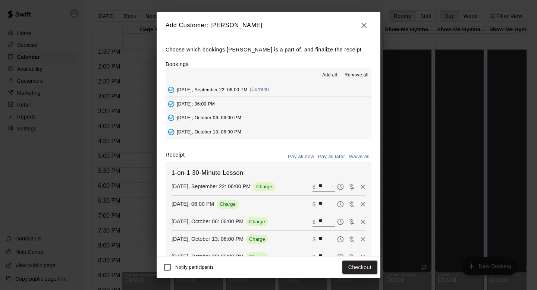
click at [336, 159] on button "Pay all later" at bounding box center [331, 157] width 31 height 12
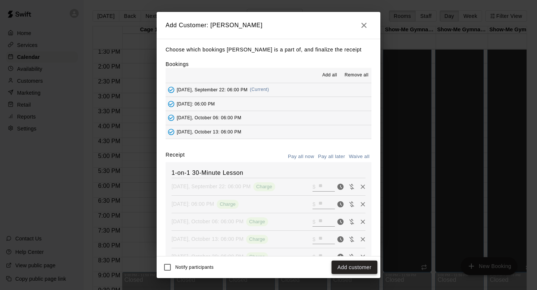
click at [351, 270] on button "Add customer" at bounding box center [355, 268] width 46 height 14
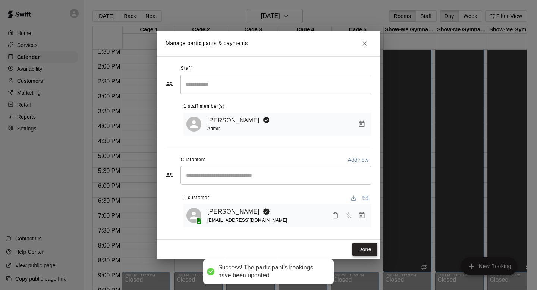
click at [366, 250] on button "Done" at bounding box center [365, 250] width 25 height 14
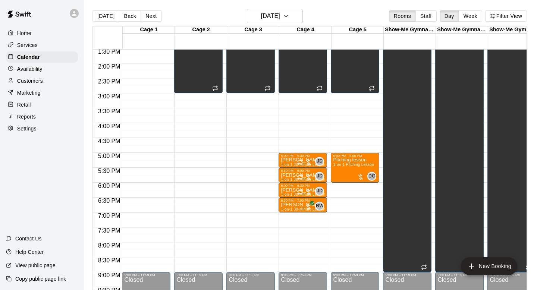
click at [46, 69] on div "Availability" at bounding box center [42, 68] width 72 height 11
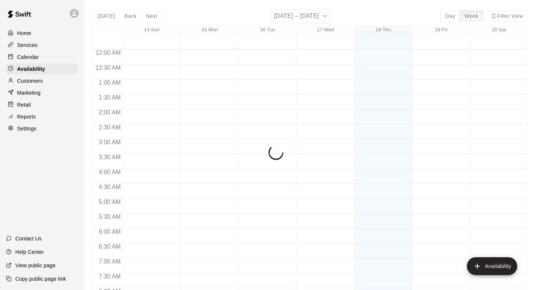
scroll to position [350, 0]
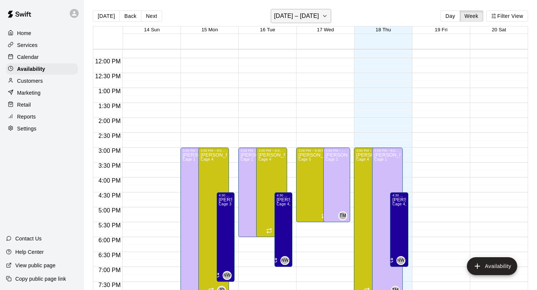
click at [314, 23] on button "September 14 – 20" at bounding box center [301, 16] width 61 height 14
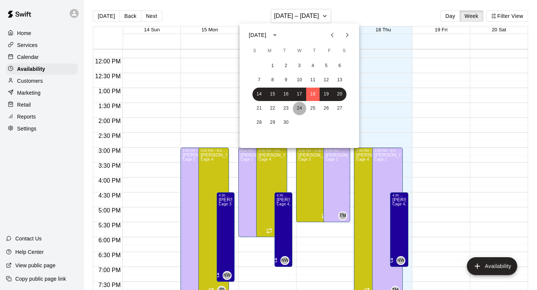
click at [293, 107] on button "24" at bounding box center [299, 108] width 13 height 13
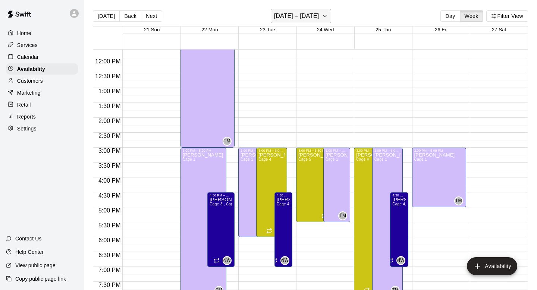
click at [293, 11] on h6 "September 21 – 27" at bounding box center [296, 16] width 45 height 10
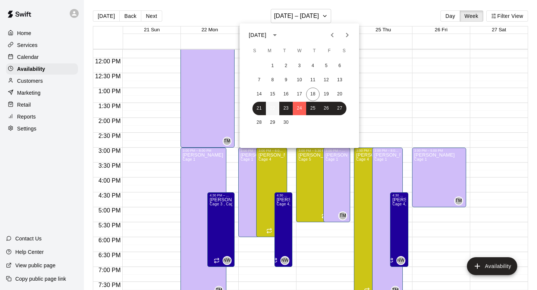
click at [269, 113] on button "22" at bounding box center [272, 108] width 13 height 13
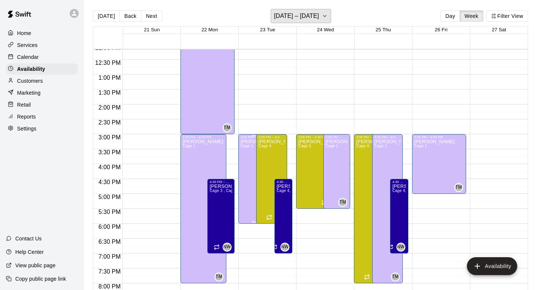
scroll to position [366, 0]
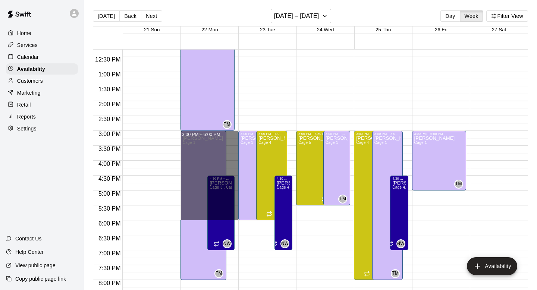
drag, startPoint x: 229, startPoint y: 135, endPoint x: 230, endPoint y: 218, distance: 83.6
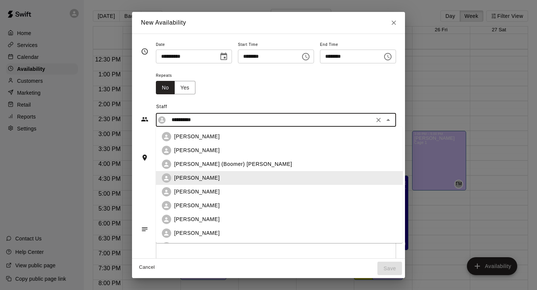
click at [215, 118] on input "**********" at bounding box center [270, 119] width 203 height 9
drag, startPoint x: 206, startPoint y: 194, endPoint x: 204, endPoint y: 206, distance: 12.0
click at [204, 207] on ul "Chase McKague Colby Fitch Craig (Boomer) McAndrews Danny Hill Drew Garrett Jake…" at bounding box center [279, 185] width 247 height 116
click at [204, 206] on p "[PERSON_NAME]" at bounding box center [197, 206] width 46 height 8
type input "**********"
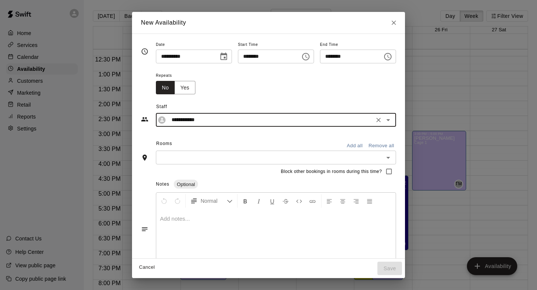
click at [257, 140] on div "Rooms Add all Remove all" at bounding box center [268, 144] width 255 height 13
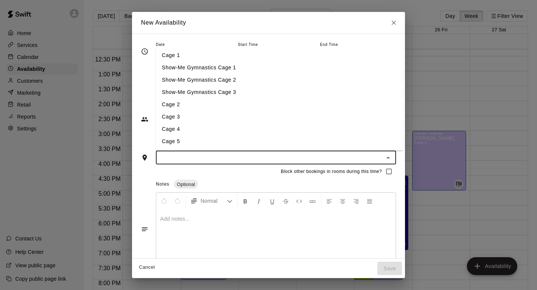
click at [244, 154] on input "text" at bounding box center [269, 157] width 223 height 9
click at [195, 132] on li "Cage 4" at bounding box center [279, 129] width 247 height 12
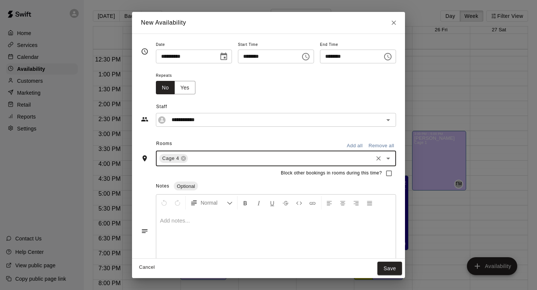
scroll to position [7, 0]
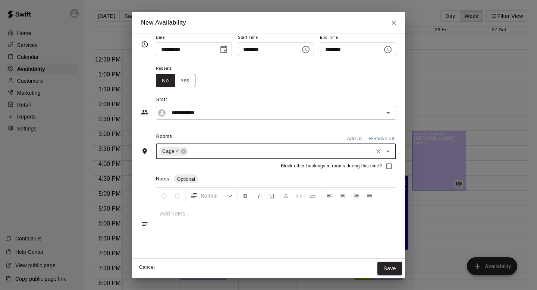
click at [180, 84] on button "Yes" at bounding box center [185, 81] width 21 height 14
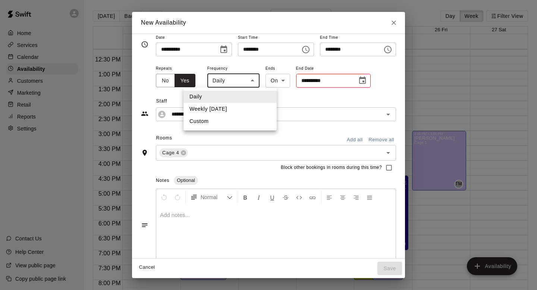
click at [240, 84] on body "Home Services Calendar Availability Customers Marketing Retail Reports Settings…" at bounding box center [268, 151] width 537 height 302
click at [237, 104] on li "Weekly on Monday" at bounding box center [230, 109] width 93 height 12
type input "******"
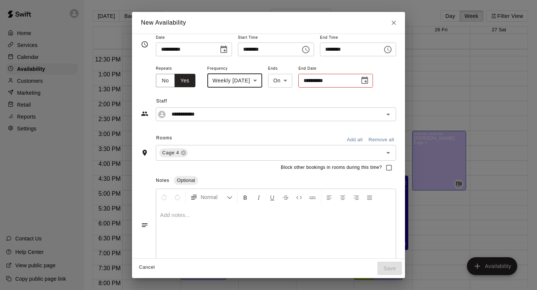
click at [363, 80] on div "**********" at bounding box center [335, 81] width 75 height 14
click at [369, 80] on icon "Choose date" at bounding box center [364, 80] width 9 height 9
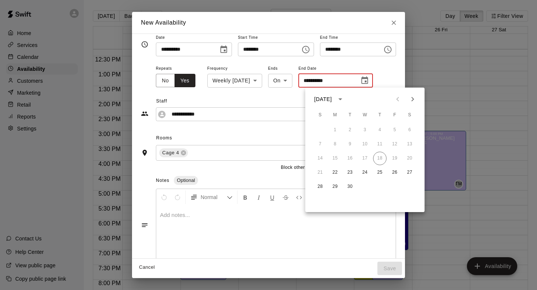
click at [417, 95] on icon "Next month" at bounding box center [413, 99] width 9 height 9
click at [416, 97] on icon "Next month" at bounding box center [413, 99] width 9 height 9
click at [400, 98] on icon "Previous month" at bounding box center [398, 99] width 9 height 9
click at [335, 174] on button "20" at bounding box center [335, 172] width 13 height 13
type input "**********"
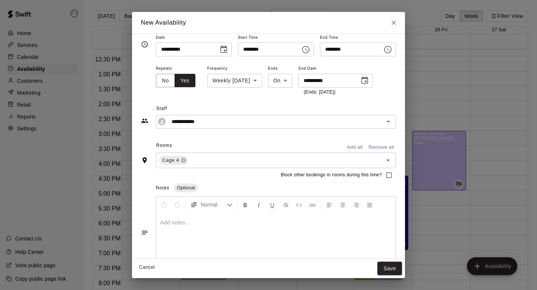
scroll to position [26, 0]
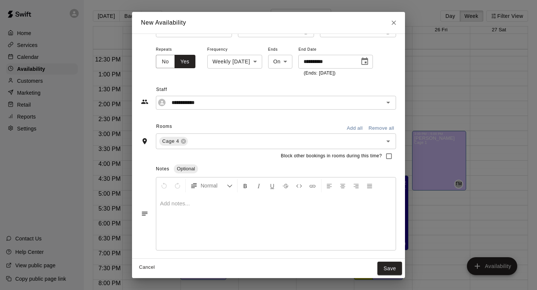
click at [391, 266] on button "Save" at bounding box center [390, 269] width 25 height 14
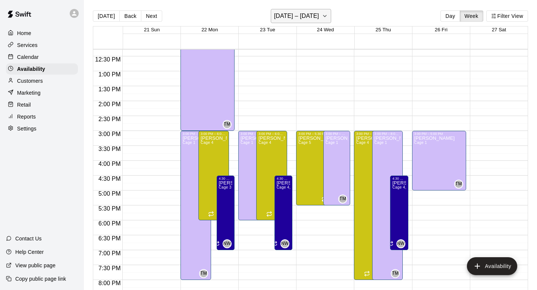
click at [288, 22] on button "September 21 – 27" at bounding box center [301, 16] width 61 height 14
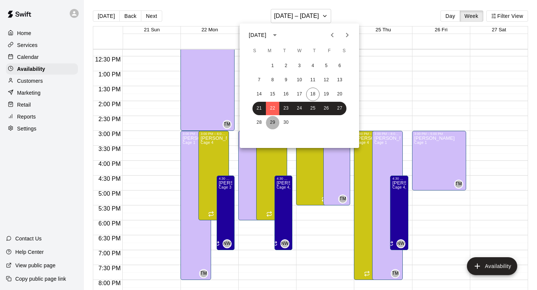
click at [273, 117] on button "29" at bounding box center [272, 122] width 13 height 13
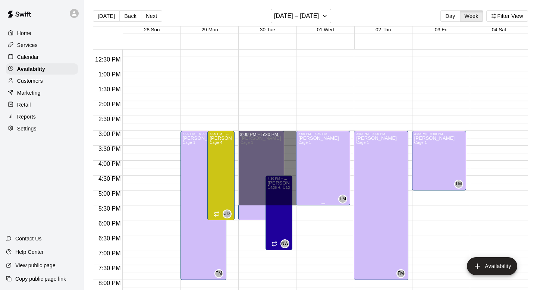
drag, startPoint x: 290, startPoint y: 135, endPoint x: 297, endPoint y: 200, distance: 66.0
click at [297, 200] on div "12:00 AM 12:30 AM 1:00 AM 1:30 AM 2:00 AM 2:30 AM 3:00 AM 3:30 AM 4:00 AM 4:30 …" at bounding box center [310, 174] width 435 height 250
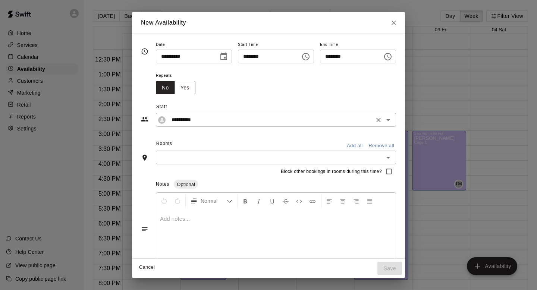
click at [300, 119] on input "**********" at bounding box center [270, 119] width 203 height 9
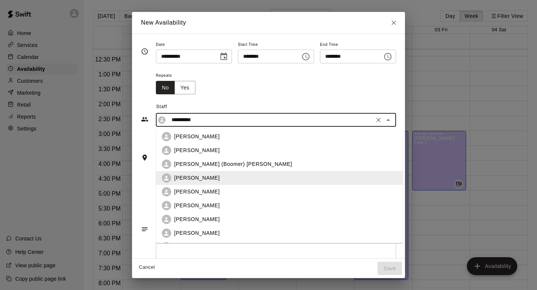
click at [208, 210] on div "[PERSON_NAME]" at bounding box center [279, 205] width 235 height 9
type input "**********"
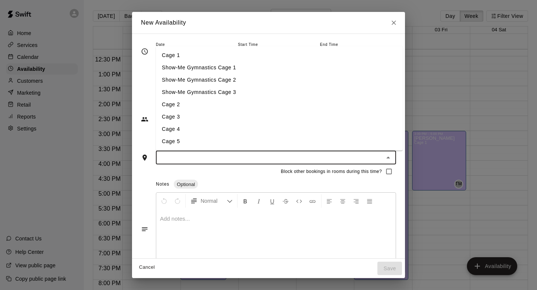
click at [215, 160] on input "text" at bounding box center [269, 157] width 223 height 9
click at [185, 132] on li "Cage 4" at bounding box center [279, 129] width 247 height 12
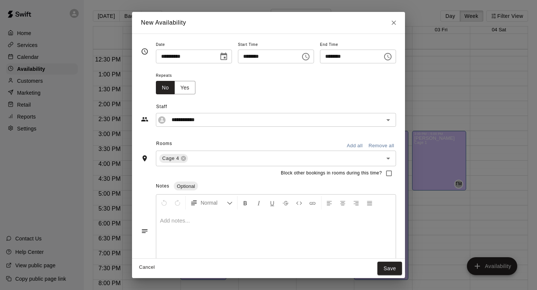
click at [258, 142] on div "Rooms Add all Remove all" at bounding box center [268, 144] width 255 height 13
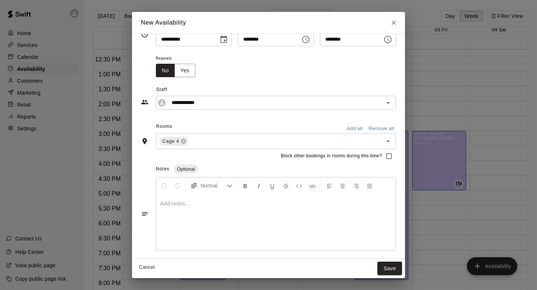
click at [389, 276] on div "Cancel Save" at bounding box center [268, 269] width 273 height 20
click at [188, 68] on button "Yes" at bounding box center [185, 71] width 21 height 14
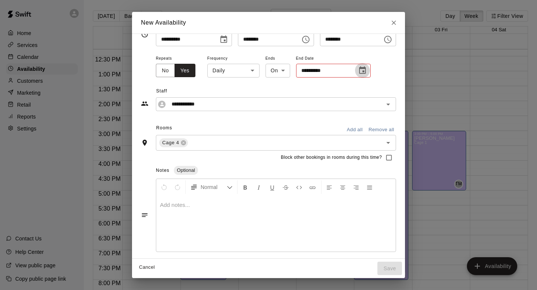
click at [364, 72] on button "Choose date" at bounding box center [362, 70] width 15 height 15
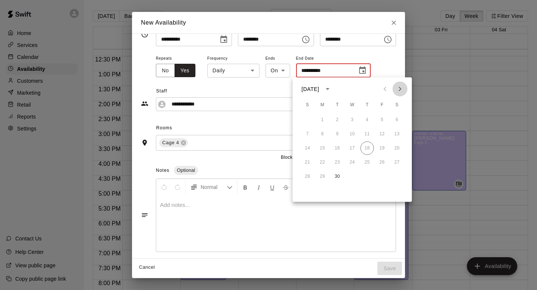
click at [400, 88] on icon "Next month" at bounding box center [400, 89] width 9 height 9
drag, startPoint x: 338, startPoint y: 163, endPoint x: 338, endPoint y: 178, distance: 14.9
click at [338, 178] on div "1 2 3 4 5 6 7 8 9 10 11 12 13 14 15 16 17 18 19 20 21 22 23 24 25 26 27 28 29 3…" at bounding box center [352, 149] width 119 height 72
click at [338, 179] on button "28" at bounding box center [337, 176] width 13 height 13
type input "**********"
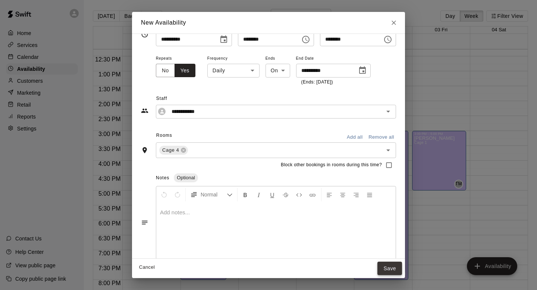
click at [391, 266] on button "Save" at bounding box center [390, 269] width 25 height 14
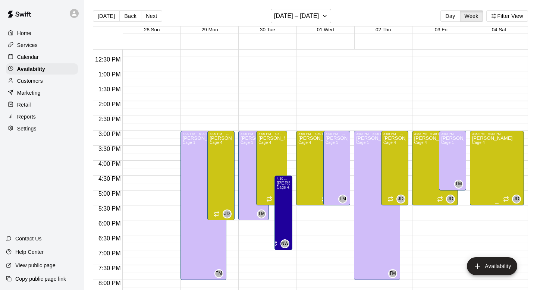
click at [490, 166] on div "Jake Deakins Cage 4" at bounding box center [492, 281] width 41 height 290
click at [483, 160] on icon "delete" at bounding box center [479, 161] width 9 height 9
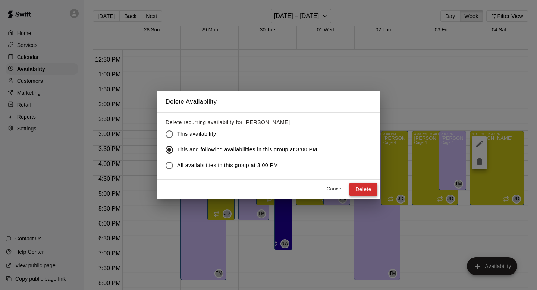
click at [374, 191] on button "Delete" at bounding box center [364, 190] width 28 height 14
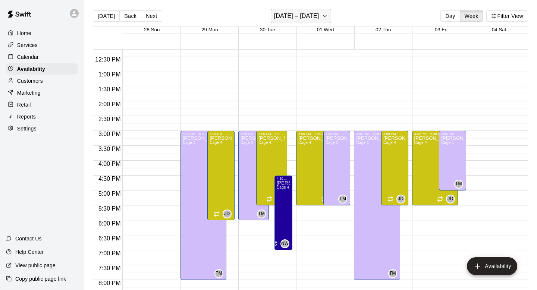
click at [309, 20] on h6 "September 28 – October 04" at bounding box center [296, 16] width 45 height 10
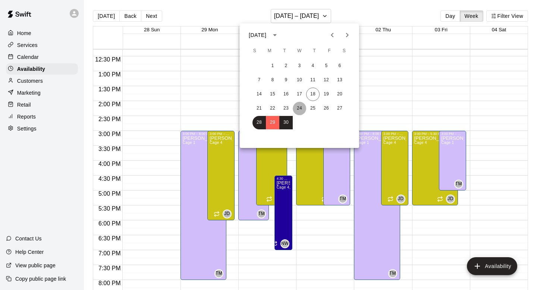
click at [294, 107] on button "24" at bounding box center [299, 108] width 13 height 13
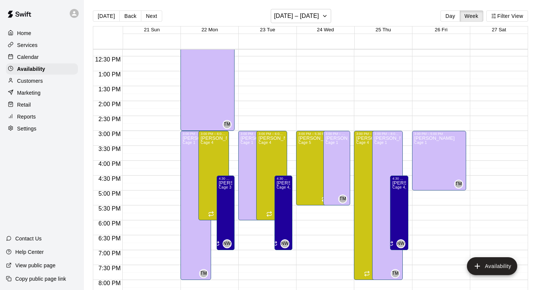
click at [307, 4] on main "Today Back Next September 21 – 27 Day Week Filter View 21 Sun 22 Mon 23 Tue 24 …" at bounding box center [310, 151] width 453 height 302
click at [307, 18] on h6 "September 21 – 27" at bounding box center [296, 16] width 45 height 10
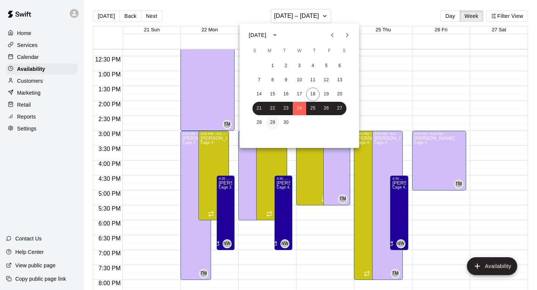
click at [271, 120] on button "29" at bounding box center [272, 122] width 13 height 13
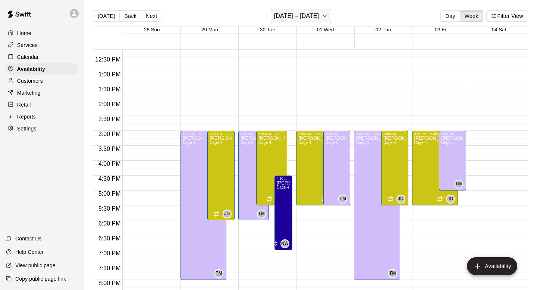
click at [319, 16] on h6 "September 28 – October 04" at bounding box center [296, 16] width 45 height 10
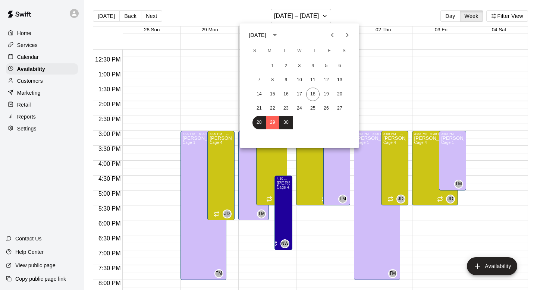
click at [344, 34] on icon "Next month" at bounding box center [347, 35] width 9 height 9
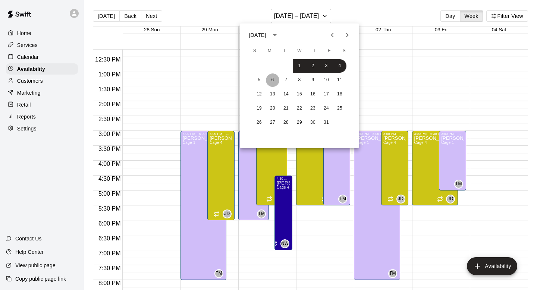
click at [273, 79] on button "6" at bounding box center [272, 79] width 13 height 13
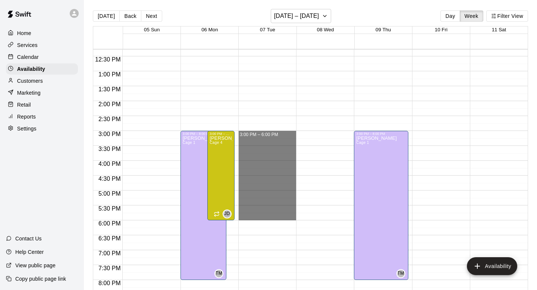
drag, startPoint x: 281, startPoint y: 136, endPoint x: 283, endPoint y: 216, distance: 79.9
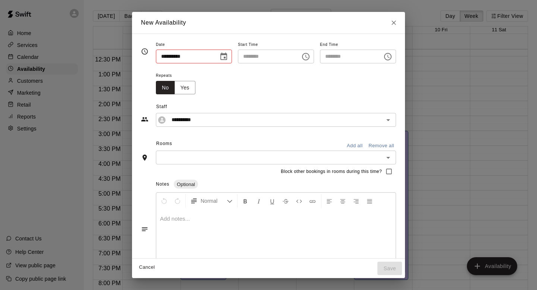
type input "**********"
type input "********"
click at [190, 88] on button "Yes" at bounding box center [185, 88] width 21 height 14
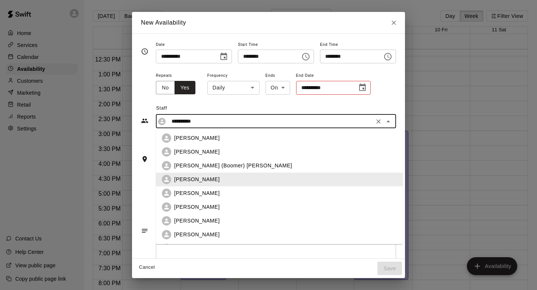
click at [217, 117] on input "**********" at bounding box center [270, 121] width 203 height 9
click at [199, 209] on p "[PERSON_NAME]" at bounding box center [197, 207] width 46 height 8
type input "**********"
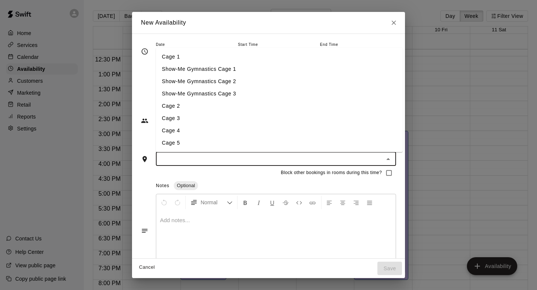
click at [206, 157] on input "text" at bounding box center [269, 158] width 223 height 9
click at [201, 132] on li "Cage 4" at bounding box center [279, 131] width 247 height 12
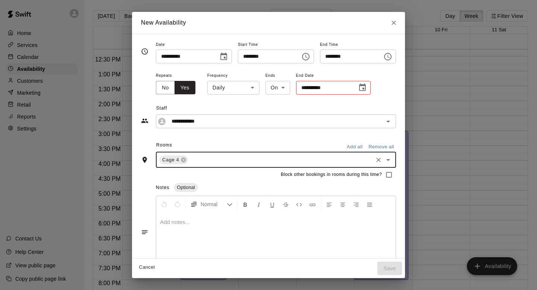
click at [230, 90] on body "Home Services Calendar Availability Customers Marketing Retail Reports Settings…" at bounding box center [268, 151] width 537 height 302
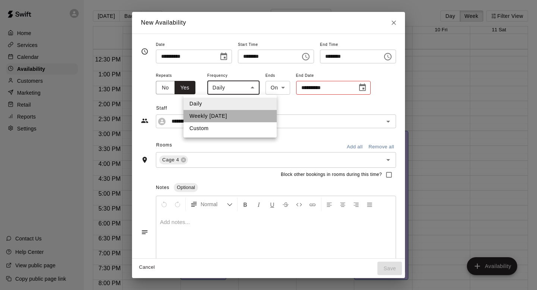
click at [227, 117] on li "Weekly on Tuesday" at bounding box center [230, 116] width 93 height 12
type input "******"
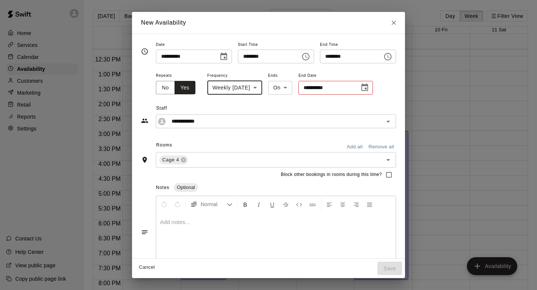
click at [369, 87] on icon "Choose date" at bounding box center [364, 87] width 9 height 9
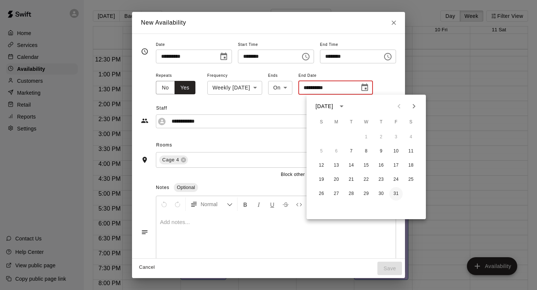
click at [391, 190] on button "31" at bounding box center [395, 193] width 13 height 13
type input "**********"
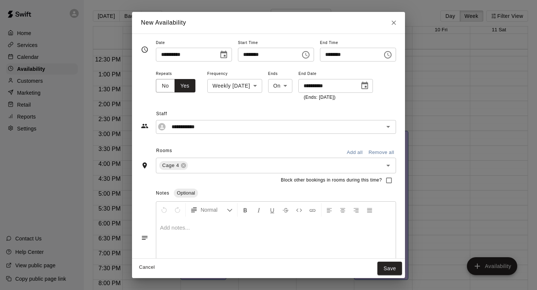
scroll to position [0, 0]
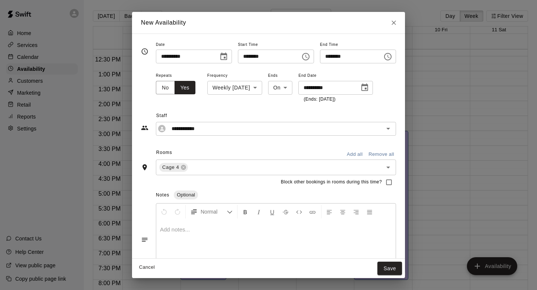
click at [353, 54] on input "********" at bounding box center [348, 57] width 57 height 14
type input "********"
click at [393, 266] on button "Save" at bounding box center [390, 269] width 25 height 14
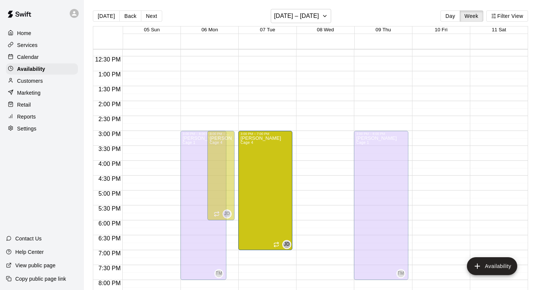
drag, startPoint x: 267, startPoint y: 250, endPoint x: 268, endPoint y: 254, distance: 3.8
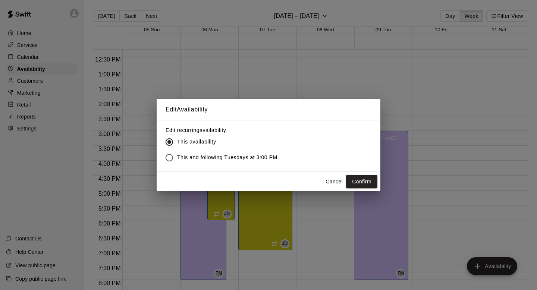
click at [326, 178] on button "Cancel" at bounding box center [334, 182] width 24 height 14
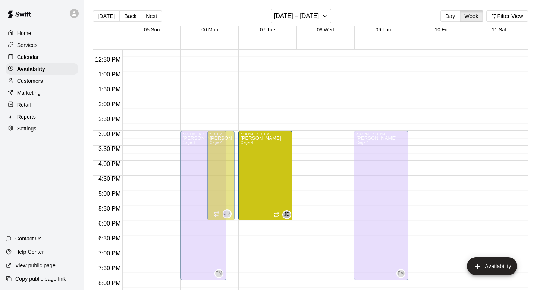
drag, startPoint x: 265, startPoint y: 249, endPoint x: 265, endPoint y: 223, distance: 26.5
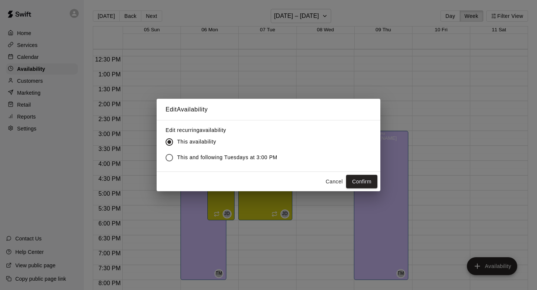
click at [192, 160] on span "This and following Tuesdays at 3:00 PM" at bounding box center [227, 158] width 100 height 8
click at [349, 178] on button "Confirm" at bounding box center [361, 182] width 31 height 14
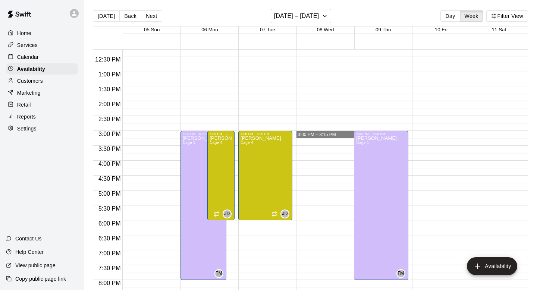
drag, startPoint x: 324, startPoint y: 137, endPoint x: 329, endPoint y: 137, distance: 5.6
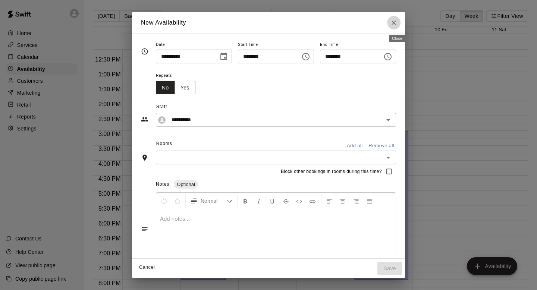
click at [395, 22] on icon "Close" at bounding box center [393, 22] width 7 height 7
type input "**********"
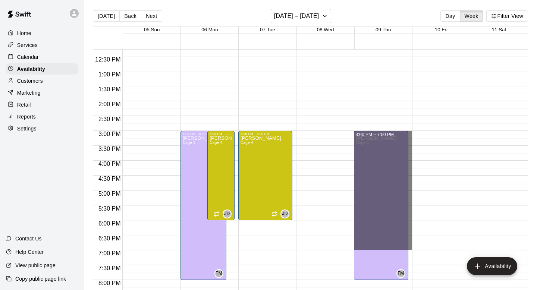
drag, startPoint x: 411, startPoint y: 134, endPoint x: 412, endPoint y: 245, distance: 111.2
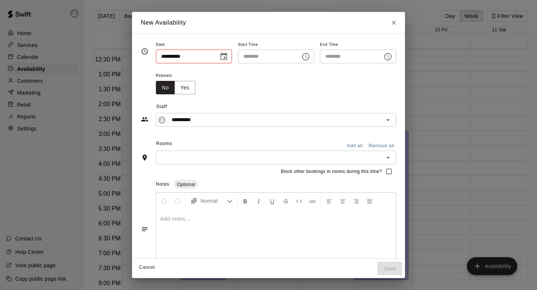
type input "**********"
type input "********"
click at [186, 113] on div "**********" at bounding box center [276, 120] width 240 height 14
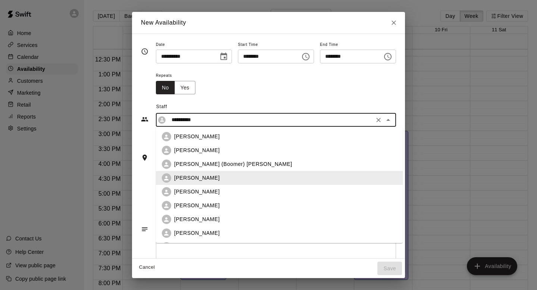
click at [186, 121] on input "**********" at bounding box center [270, 119] width 203 height 9
click at [193, 209] on p "[PERSON_NAME]" at bounding box center [197, 206] width 46 height 8
type input "**********"
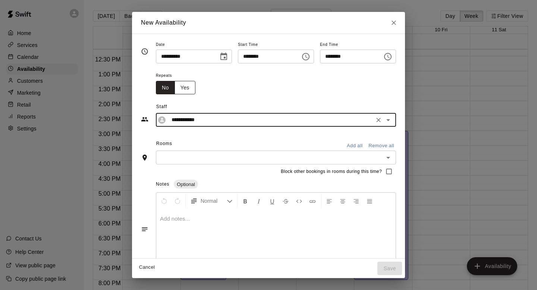
click at [178, 84] on button "Yes" at bounding box center [185, 88] width 21 height 14
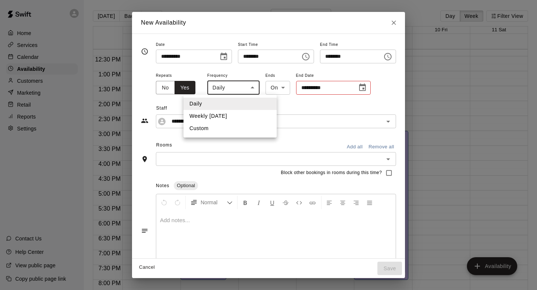
click at [238, 85] on body "Home Services Calendar Availability Customers Marketing Retail Reports Settings…" at bounding box center [268, 151] width 537 height 302
click at [235, 113] on li "Weekly on Thursday" at bounding box center [230, 116] width 93 height 12
type input "******"
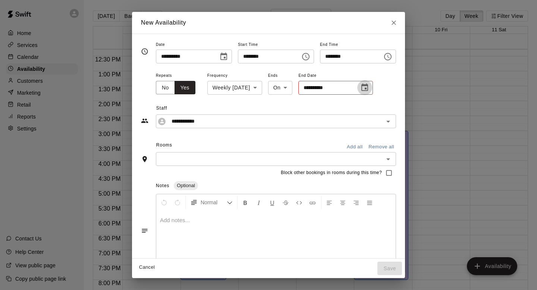
click at [369, 87] on icon "Choose date" at bounding box center [364, 87] width 9 height 9
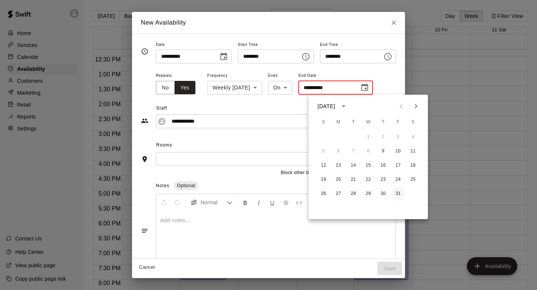
click at [401, 191] on button "31" at bounding box center [398, 193] width 13 height 13
type input "**********"
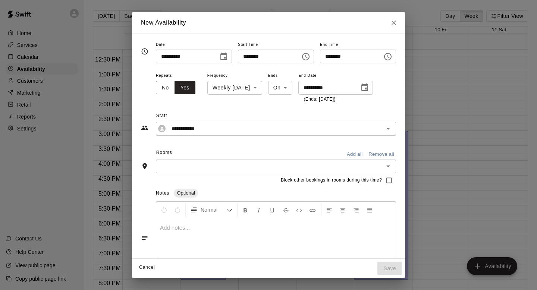
click at [234, 166] on input "text" at bounding box center [269, 166] width 223 height 9
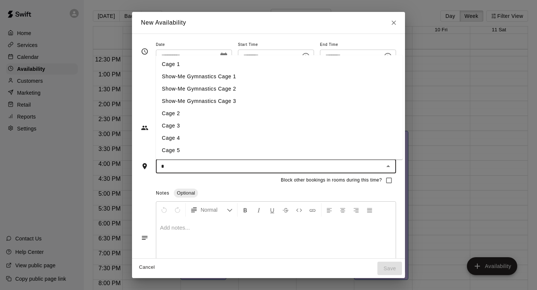
type input "**"
click at [185, 139] on li "Cage 4" at bounding box center [279, 138] width 247 height 12
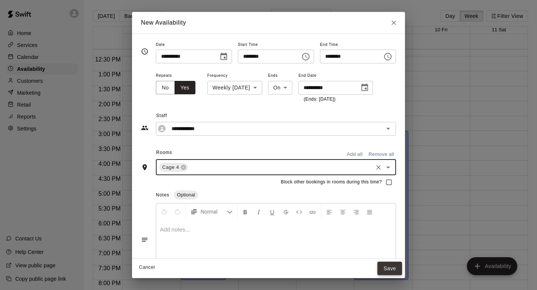
click at [395, 269] on button "Save" at bounding box center [390, 269] width 25 height 14
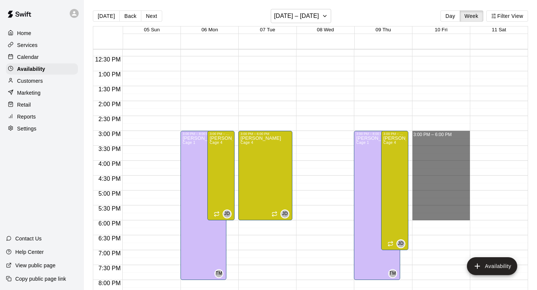
drag, startPoint x: 435, startPoint y: 134, endPoint x: 435, endPoint y: 219, distance: 85.1
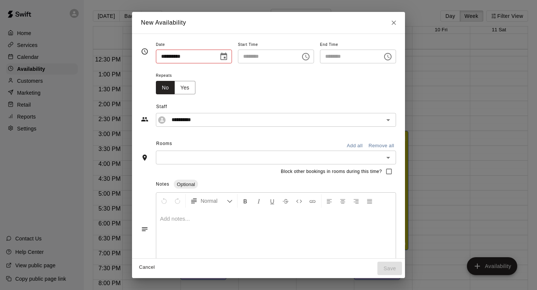
type input "**********"
type input "********"
click at [200, 114] on div "**********" at bounding box center [276, 120] width 240 height 14
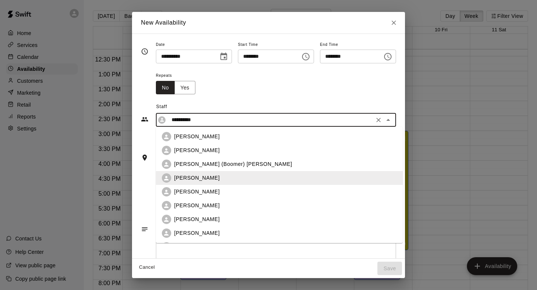
click at [200, 207] on p "[PERSON_NAME]" at bounding box center [197, 206] width 46 height 8
type input "**********"
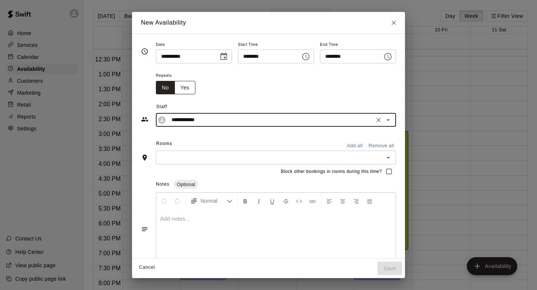
click at [177, 94] on button "Yes" at bounding box center [185, 88] width 21 height 14
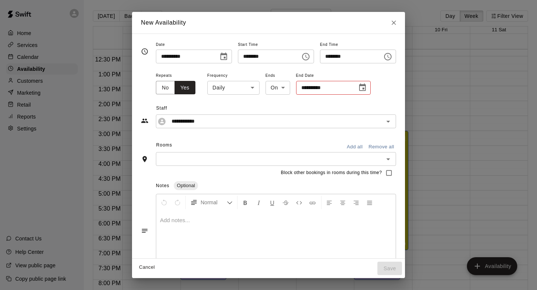
click at [221, 94] on body "Home Services Calendar Availability Customers Marketing Retail Reports Settings…" at bounding box center [268, 151] width 537 height 302
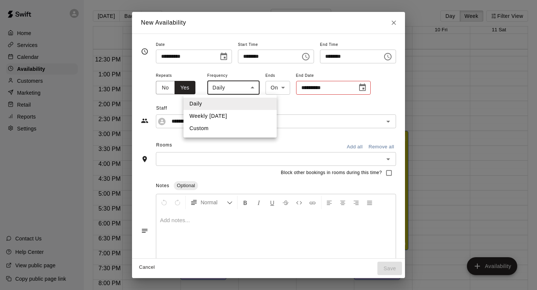
click at [224, 117] on li "Weekly on Friday" at bounding box center [230, 116] width 93 height 12
type input "******"
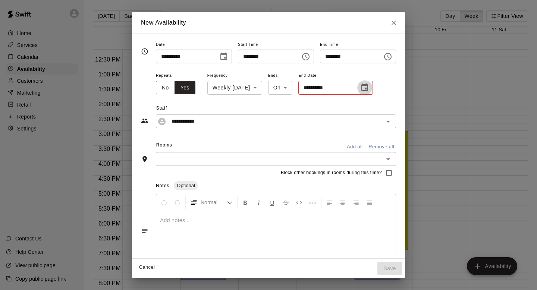
click at [372, 90] on button "Choose date" at bounding box center [364, 87] width 15 height 15
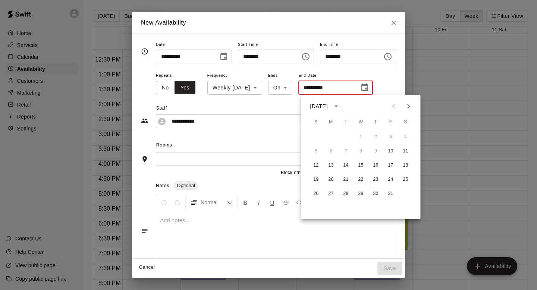
click at [386, 188] on div "26 27 28 29 30 31" at bounding box center [360, 193] width 119 height 13
click at [389, 191] on button "31" at bounding box center [390, 193] width 13 height 13
type input "**********"
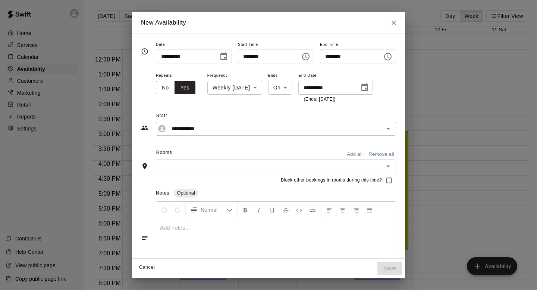
click at [382, 91] on div "**********" at bounding box center [276, 87] width 240 height 32
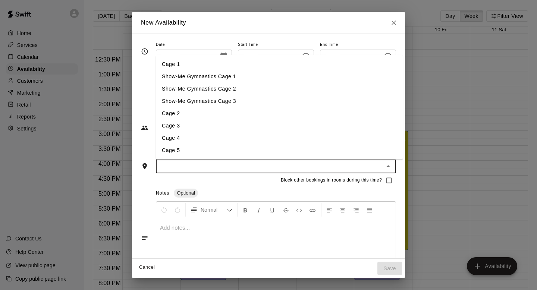
click at [342, 171] on input "text" at bounding box center [269, 166] width 223 height 9
click at [212, 134] on li "Cage 4" at bounding box center [279, 138] width 247 height 12
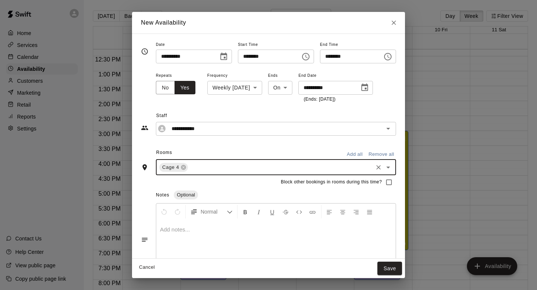
click at [163, 144] on div "**********" at bounding box center [268, 159] width 255 height 239
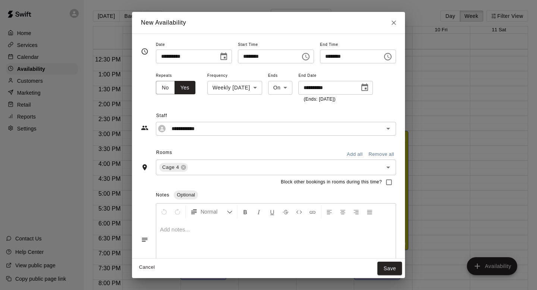
click at [395, 268] on button "Save" at bounding box center [390, 269] width 25 height 14
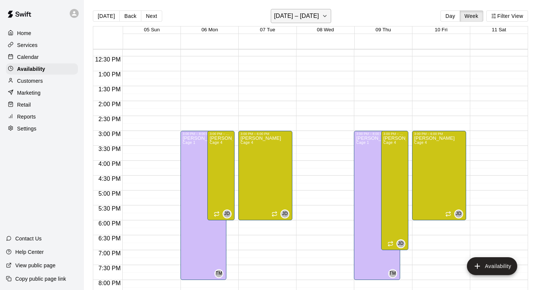
click at [285, 10] on button "October 05 – 11" at bounding box center [301, 16] width 61 height 14
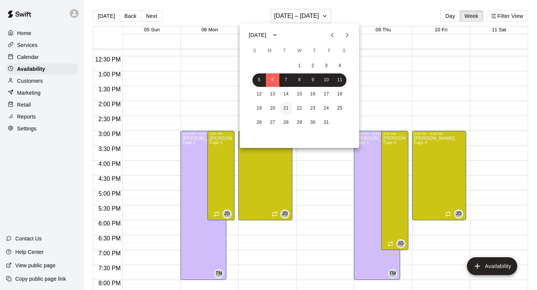
click at [284, 113] on button "21" at bounding box center [285, 108] width 13 height 13
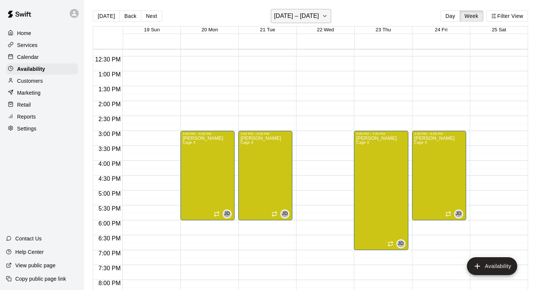
click at [304, 13] on h6 "October 19 – 25" at bounding box center [296, 16] width 45 height 10
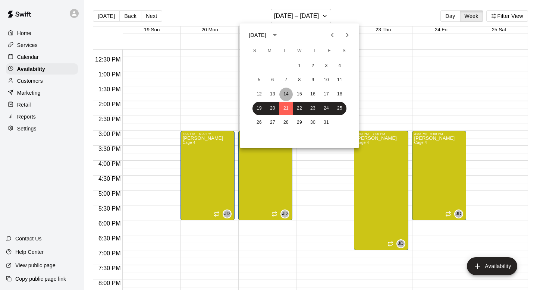
click at [292, 97] on button "14" at bounding box center [285, 94] width 13 height 13
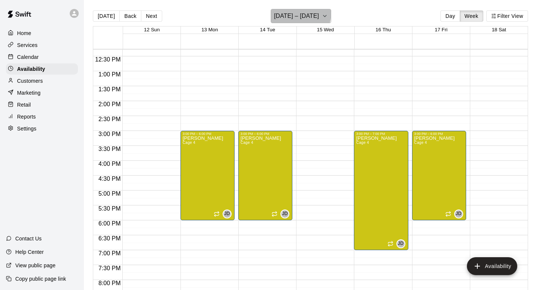
click at [285, 12] on h6 "October 12 – 18" at bounding box center [296, 16] width 45 height 10
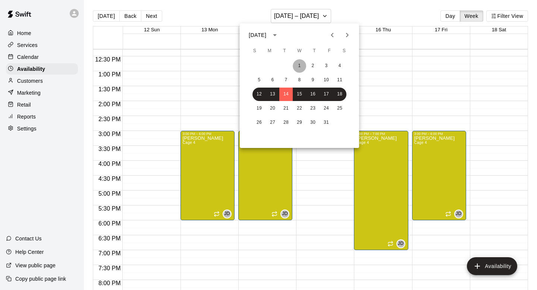
click at [301, 69] on button "1" at bounding box center [299, 65] width 13 height 13
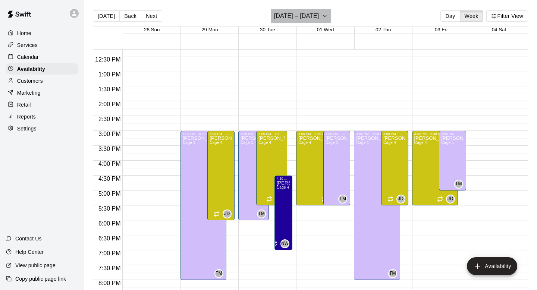
click at [296, 17] on h6 "September 28 – October 04" at bounding box center [296, 16] width 45 height 10
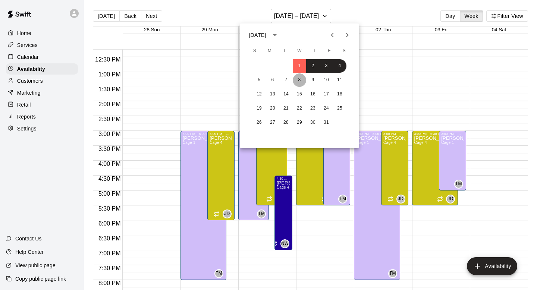
click at [298, 76] on button "8" at bounding box center [299, 79] width 13 height 13
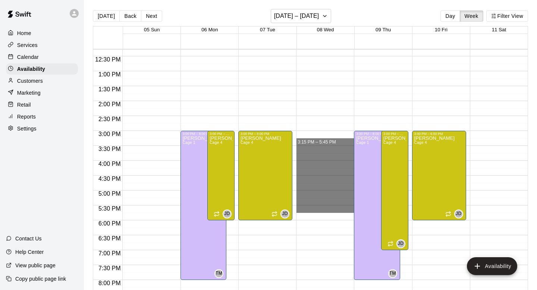
drag, startPoint x: 320, startPoint y: 133, endPoint x: 319, endPoint y: 210, distance: 76.9
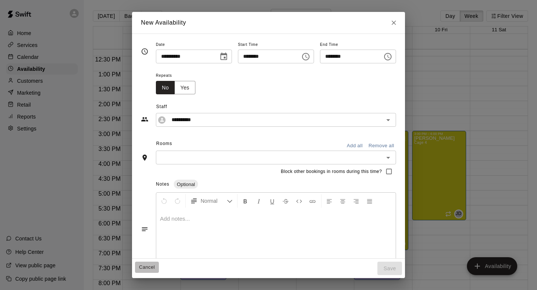
click at [138, 264] on button "Cancel" at bounding box center [147, 268] width 24 height 12
type input "**********"
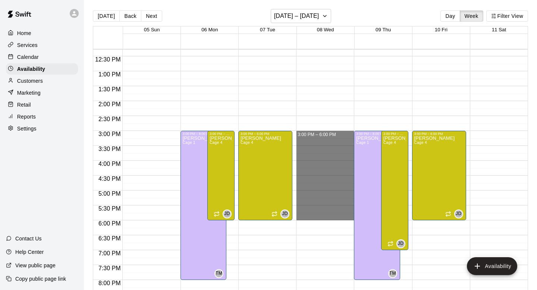
drag, startPoint x: 307, startPoint y: 136, endPoint x: 307, endPoint y: 217, distance: 81.7
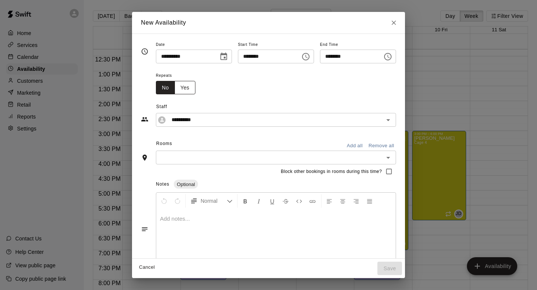
click at [178, 87] on button "Yes" at bounding box center [185, 88] width 21 height 14
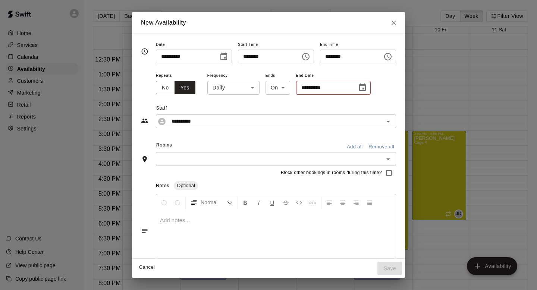
click at [234, 89] on body "Home Services Calendar Availability Customers Marketing Retail Reports Settings…" at bounding box center [268, 151] width 537 height 302
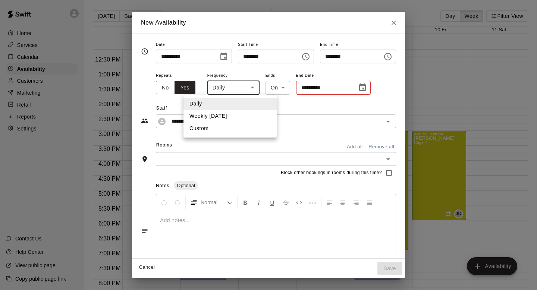
click at [233, 118] on li "Weekly on Wednesday" at bounding box center [230, 116] width 93 height 12
type input "******"
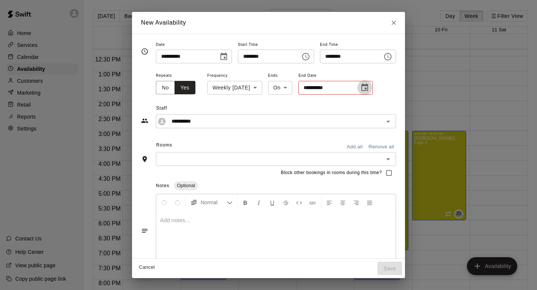
click at [369, 87] on icon "Choose date" at bounding box center [364, 87] width 9 height 9
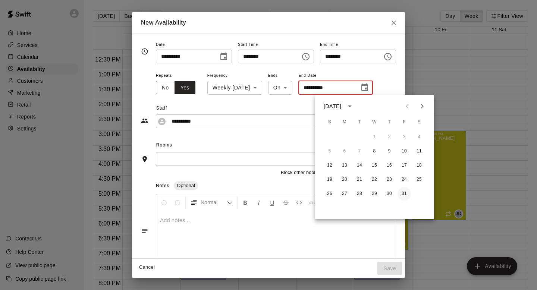
click at [402, 191] on button "31" at bounding box center [404, 193] width 13 height 13
type input "**********"
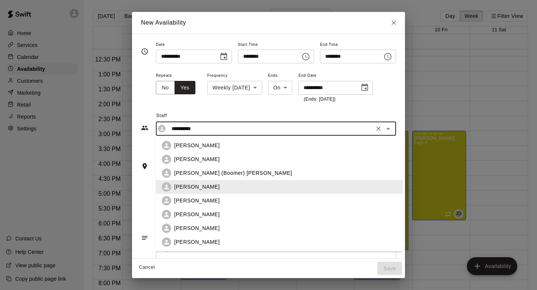
click at [226, 131] on input "**********" at bounding box center [270, 128] width 203 height 9
click at [201, 198] on p "Drew Garrett" at bounding box center [197, 201] width 46 height 8
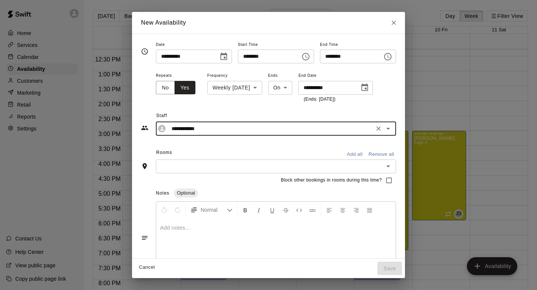
click at [206, 122] on div "**********" at bounding box center [276, 129] width 240 height 14
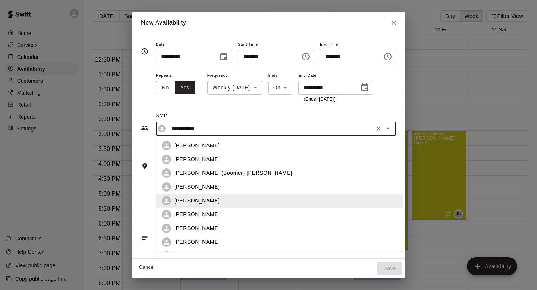
click at [197, 215] on p "[PERSON_NAME]" at bounding box center [197, 215] width 46 height 8
type input "**********"
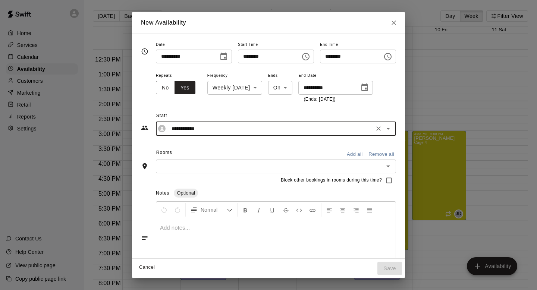
click at [198, 166] on input "text" at bounding box center [269, 166] width 223 height 9
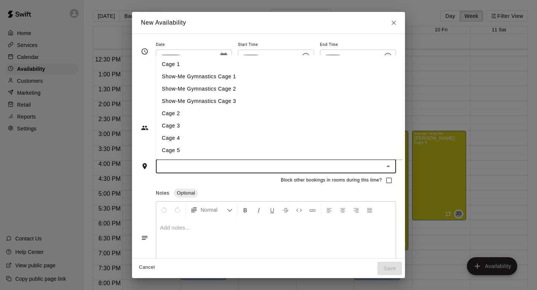
click at [191, 143] on li "Cage 4" at bounding box center [279, 138] width 247 height 12
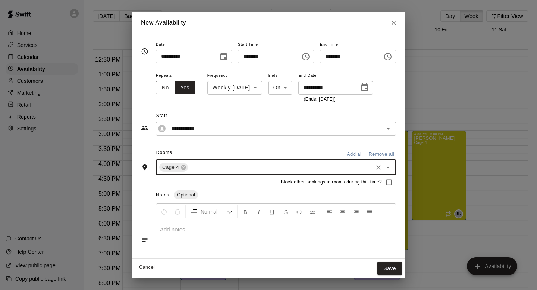
click at [197, 143] on div "**********" at bounding box center [268, 159] width 255 height 239
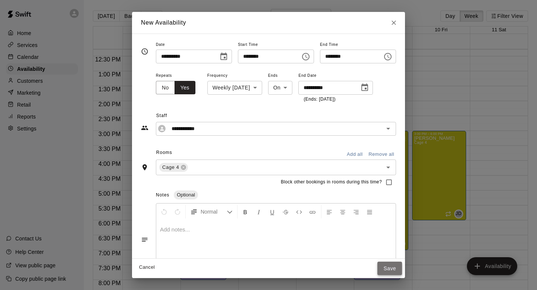
click at [388, 268] on button "Save" at bounding box center [390, 269] width 25 height 14
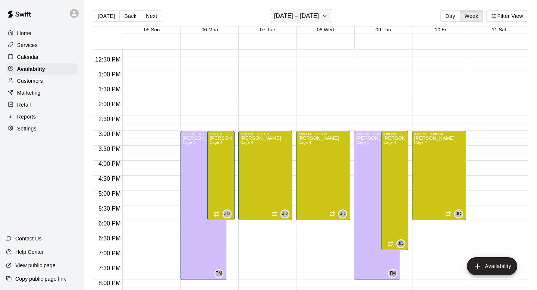
click at [297, 10] on button "October 05 – 11" at bounding box center [301, 16] width 61 height 14
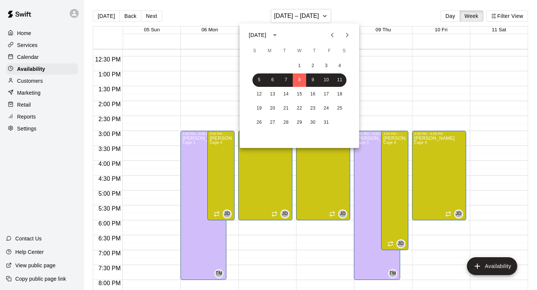
click at [326, 35] on button "Previous month" at bounding box center [332, 35] width 15 height 15
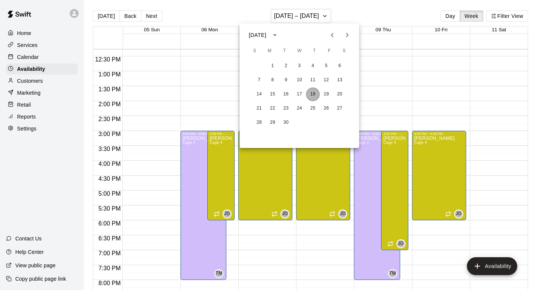
click at [316, 91] on button "18" at bounding box center [312, 94] width 13 height 13
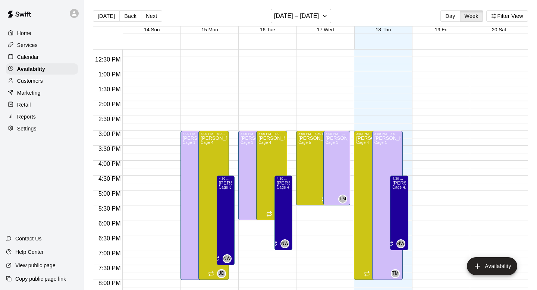
click at [318, 8] on main "Today Back Next September 14 – 20 Day Week Filter View 14 Sun 15 Mon 16 Tue 17 …" at bounding box center [310, 151] width 453 height 302
click at [309, 154] on div "Jake Deakins Cage 5" at bounding box center [318, 281] width 41 height 290
click at [304, 158] on icon "delete" at bounding box center [306, 161] width 9 height 9
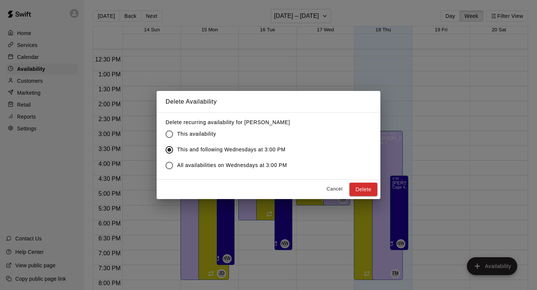
click at [183, 132] on span "This availability" at bounding box center [196, 134] width 39 height 8
click at [354, 184] on button "Delete" at bounding box center [364, 190] width 28 height 14
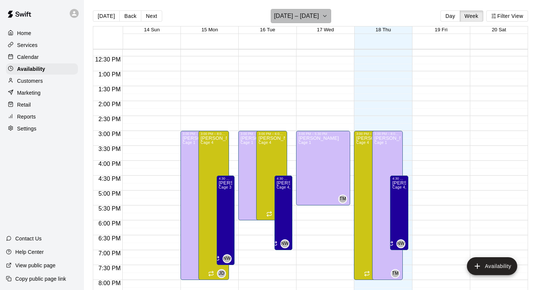
click at [299, 14] on h6 "September 14 – 20" at bounding box center [296, 16] width 45 height 10
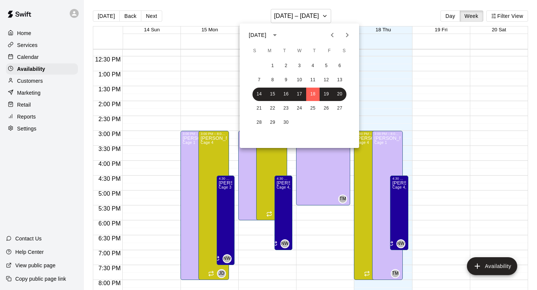
click at [330, 37] on icon "Previous month" at bounding box center [332, 35] width 9 height 9
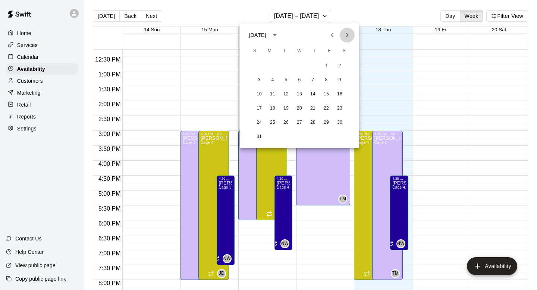
click at [347, 38] on icon "Next month" at bounding box center [347, 35] width 9 height 9
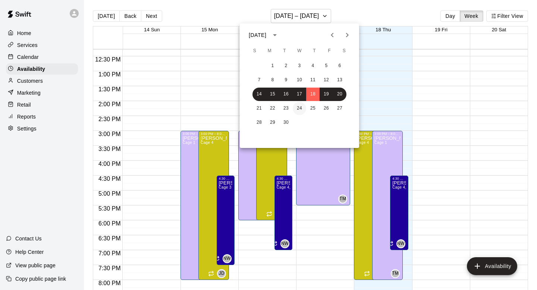
click at [298, 106] on button "24" at bounding box center [299, 108] width 13 height 13
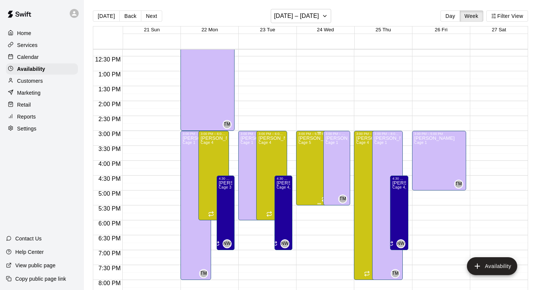
click at [305, 147] on div "Jake Deakins Cage 5" at bounding box center [318, 281] width 41 height 290
click at [307, 165] on icon "delete" at bounding box center [306, 161] width 9 height 9
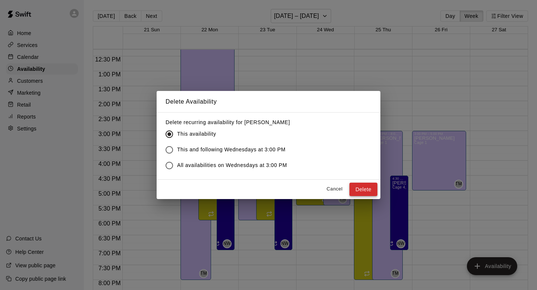
click at [361, 188] on button "Delete" at bounding box center [364, 190] width 28 height 14
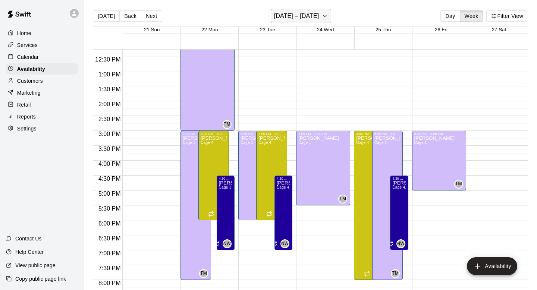
click at [301, 12] on h6 "September 21 – 27" at bounding box center [296, 16] width 45 height 10
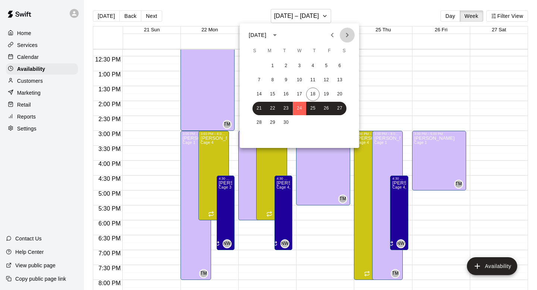
click at [342, 36] on button "Next month" at bounding box center [347, 35] width 15 height 15
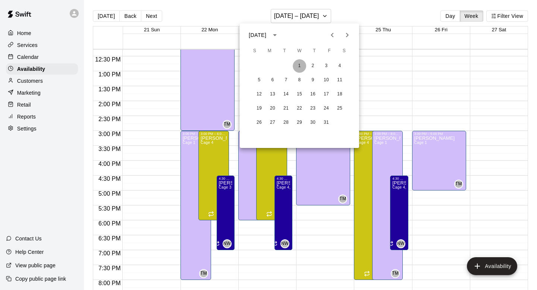
click at [300, 68] on button "1" at bounding box center [299, 65] width 13 height 13
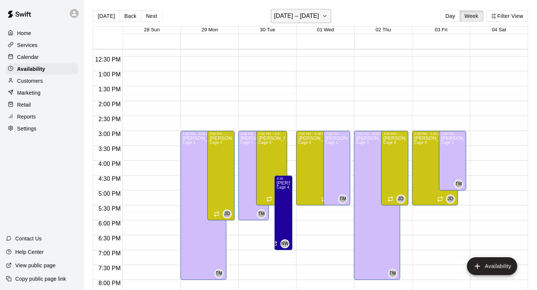
click at [321, 9] on main "Today Back Next September 28 – October 04 Day Week Filter View 28 Sun 29 Mon 30…" at bounding box center [310, 151] width 453 height 302
click at [319, 12] on h6 "September 28 – October 04" at bounding box center [296, 16] width 45 height 10
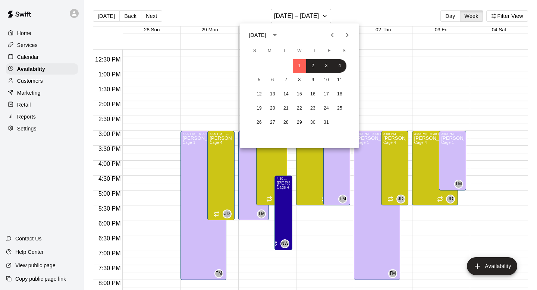
click at [32, 107] on div at bounding box center [268, 145] width 537 height 290
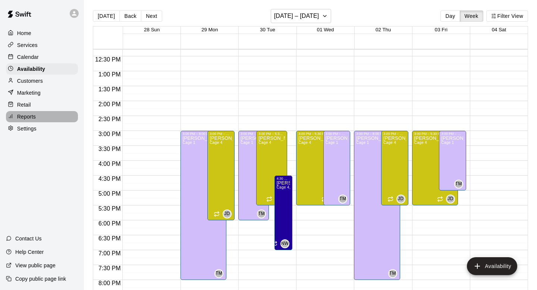
click at [31, 119] on p "Reports" at bounding box center [26, 116] width 19 height 7
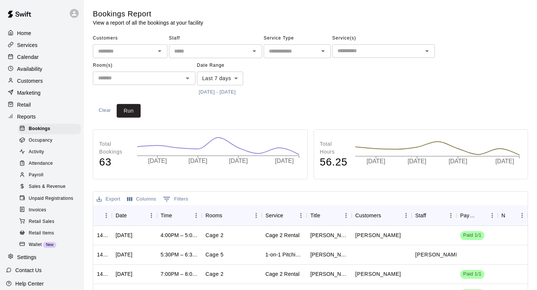
click at [46, 176] on div "Payroll" at bounding box center [49, 175] width 63 height 10
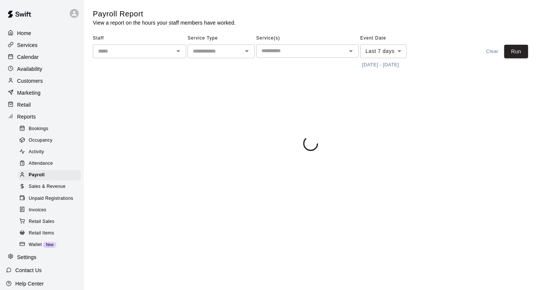
click at [153, 56] on div "​" at bounding box center [139, 51] width 93 height 14
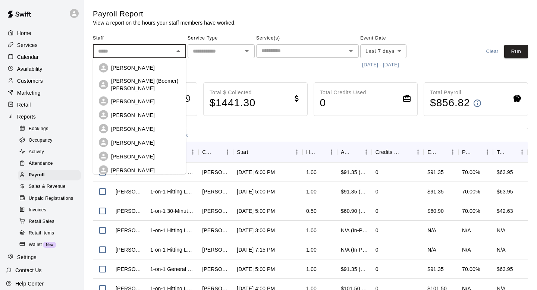
click at [128, 166] on p "[PERSON_NAME]" at bounding box center [133, 169] width 44 height 7
type input "**********"
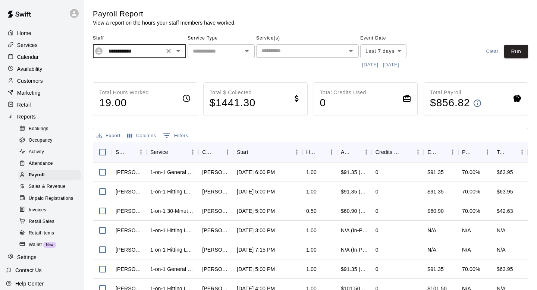
click at [292, 77] on main "**********" at bounding box center [310, 199] width 435 height 380
click at [384, 47] on body "**********" at bounding box center [268, 196] width 537 height 392
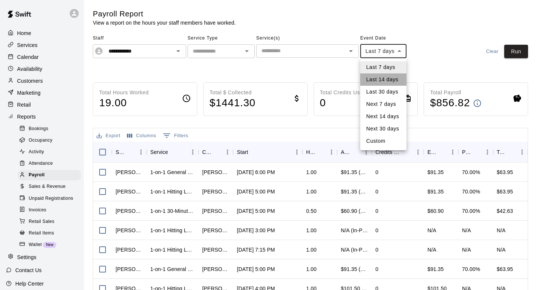
click at [382, 82] on li "Last 14 days" at bounding box center [383, 79] width 46 height 12
type input "******"
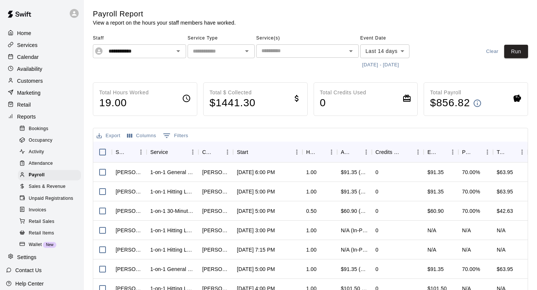
click at [327, 72] on main "**********" at bounding box center [310, 199] width 435 height 380
click at [522, 53] on button "Run" at bounding box center [516, 52] width 24 height 14
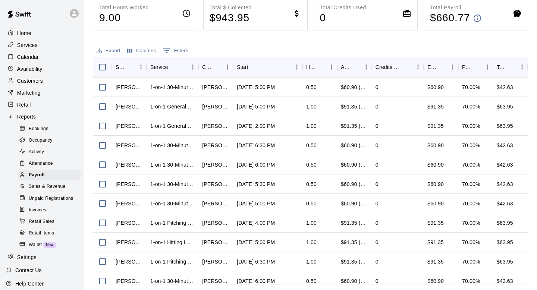
scroll to position [85, 0]
click at [37, 74] on div "Availability" at bounding box center [42, 68] width 72 height 11
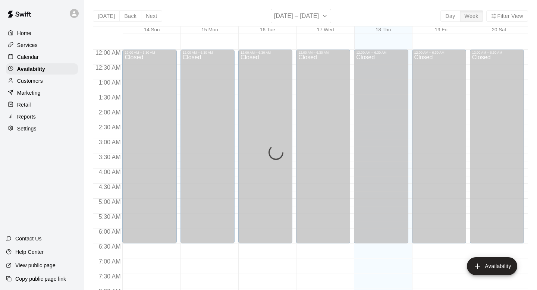
scroll to position [354, 0]
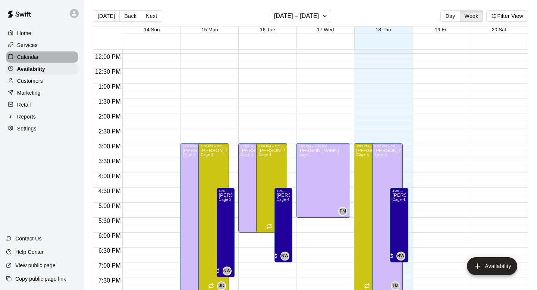
click at [38, 58] on p "Calendar" at bounding box center [28, 56] width 22 height 7
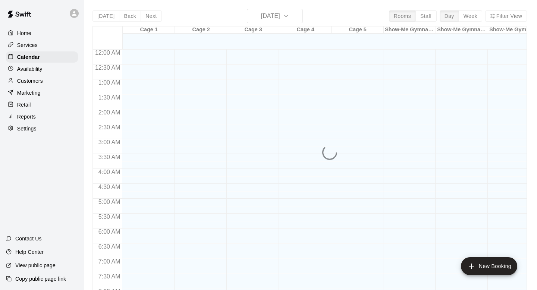
scroll to position [354, 0]
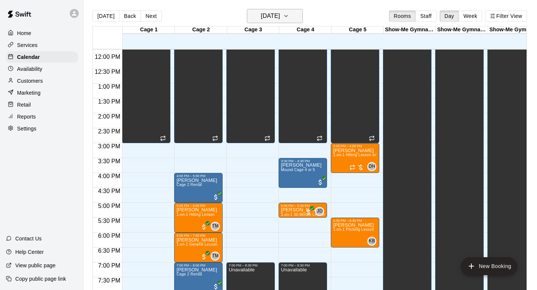
click at [261, 13] on h6 "[DATE]" at bounding box center [270, 16] width 19 height 10
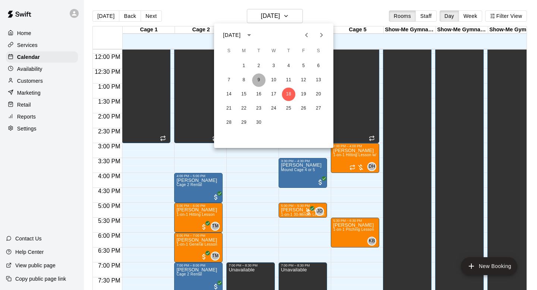
click at [261, 79] on button "9" at bounding box center [258, 79] width 13 height 13
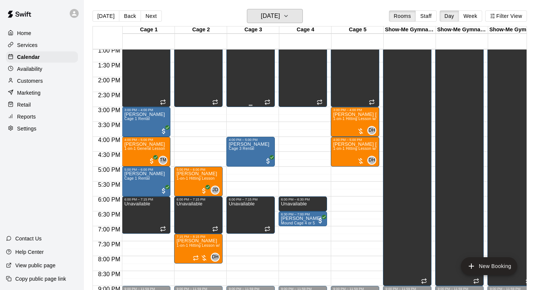
scroll to position [391, 0]
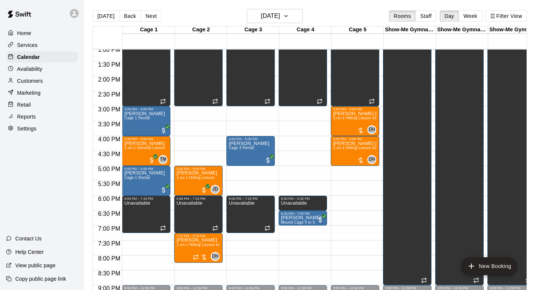
click at [35, 122] on div "Home Services Calendar Availability Customers Marketing Retail Reports Settings" at bounding box center [42, 81] width 84 height 108
click at [34, 118] on p "Reports" at bounding box center [26, 116] width 19 height 7
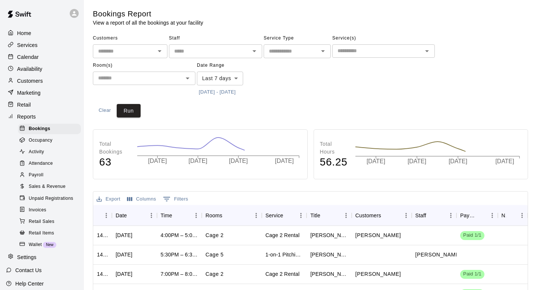
click at [44, 177] on div "Payroll" at bounding box center [49, 175] width 63 height 10
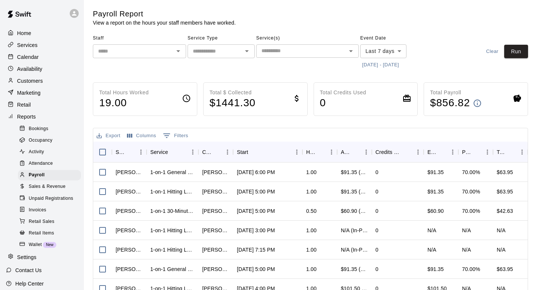
click at [144, 49] on input "text" at bounding box center [133, 51] width 76 height 9
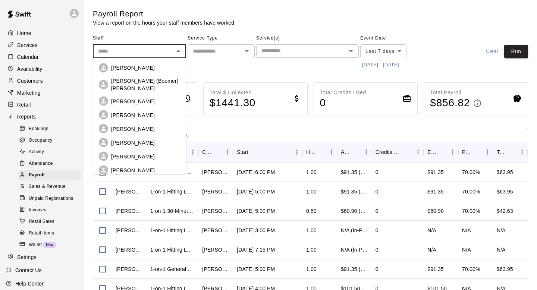
click at [120, 153] on p "Tre Morris" at bounding box center [133, 156] width 44 height 7
type input "**********"
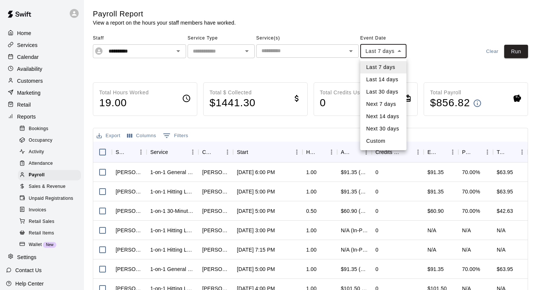
click at [375, 54] on body "**********" at bounding box center [268, 196] width 537 height 392
click at [374, 84] on li "Last 14 days" at bounding box center [383, 79] width 46 height 12
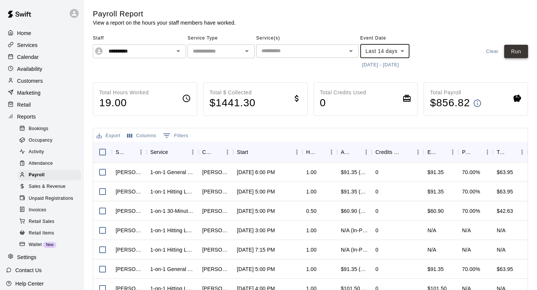
click at [511, 52] on button "Run" at bounding box center [516, 52] width 24 height 14
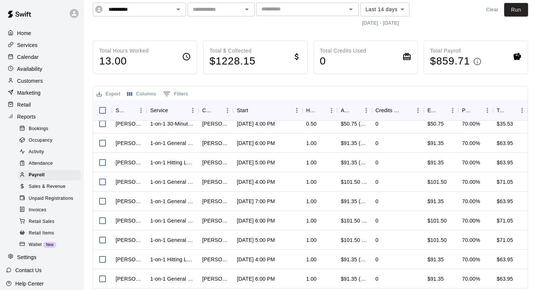
scroll to position [43, 0]
click at [383, 12] on body "**********" at bounding box center [268, 153] width 537 height 392
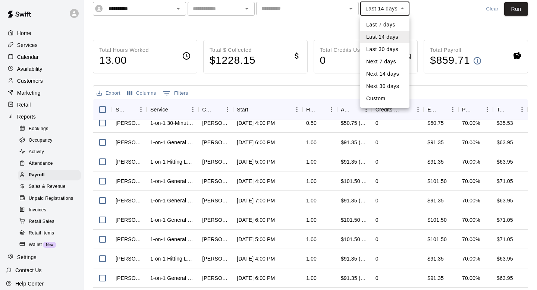
click at [339, 24] on div at bounding box center [268, 145] width 537 height 290
click at [388, 11] on body "**********" at bounding box center [268, 153] width 537 height 392
click at [380, 94] on li "Custom" at bounding box center [384, 99] width 49 height 12
type input "******"
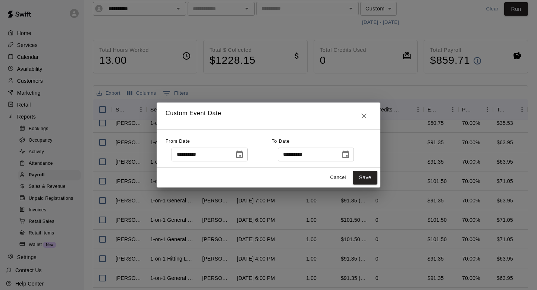
click at [242, 157] on icon "Choose date, selected date is Sep 4, 2025" at bounding box center [239, 154] width 9 height 9
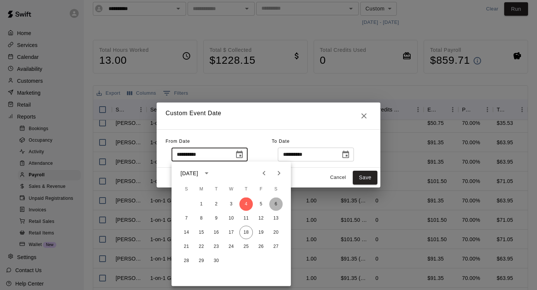
click at [272, 203] on button "6" at bounding box center [275, 204] width 13 height 13
type input "**********"
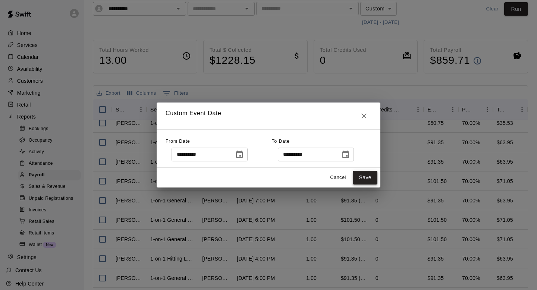
click at [360, 183] on button "Save" at bounding box center [365, 178] width 25 height 14
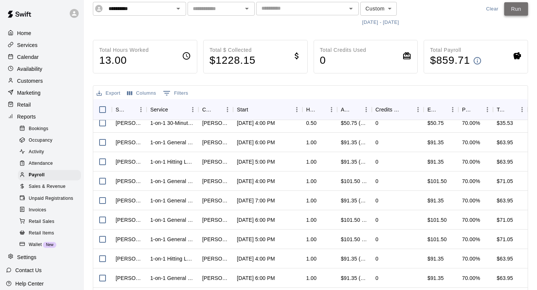
click at [513, 11] on button "Run" at bounding box center [516, 9] width 24 height 14
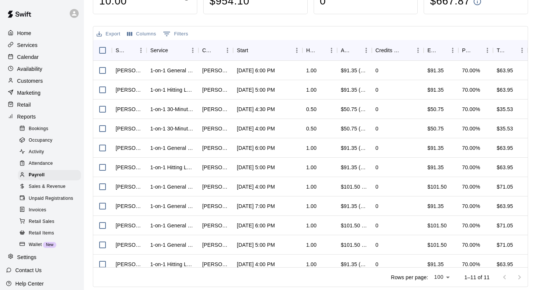
scroll to position [7, 0]
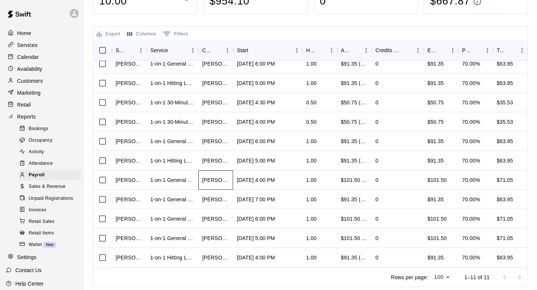
click at [215, 179] on div "Kaitlyn Wulff" at bounding box center [215, 179] width 27 height 7
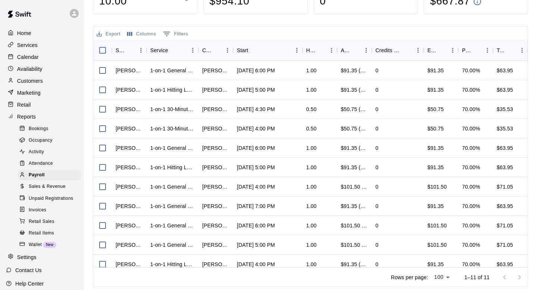
scroll to position [95, 0]
